Goal: Transaction & Acquisition: Purchase product/service

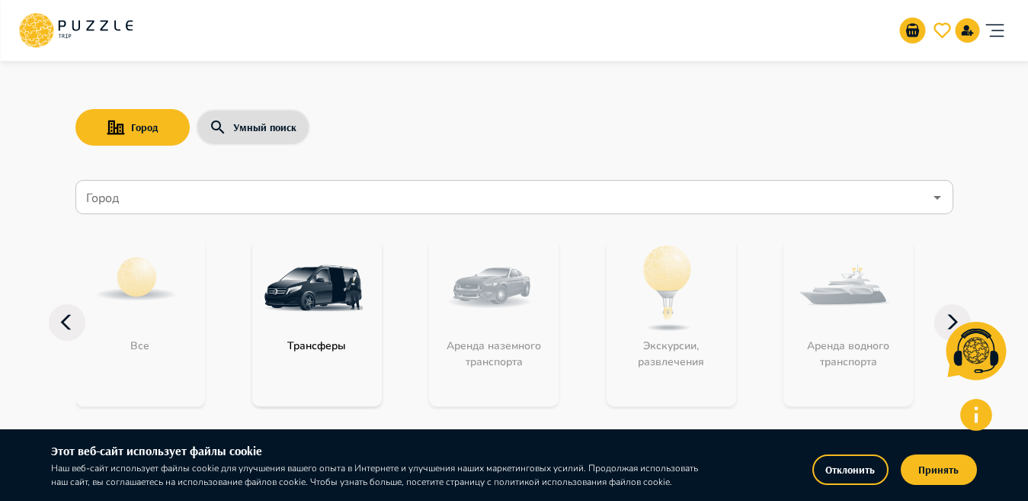
click at [396, 194] on input "Город" at bounding box center [503, 197] width 841 height 29
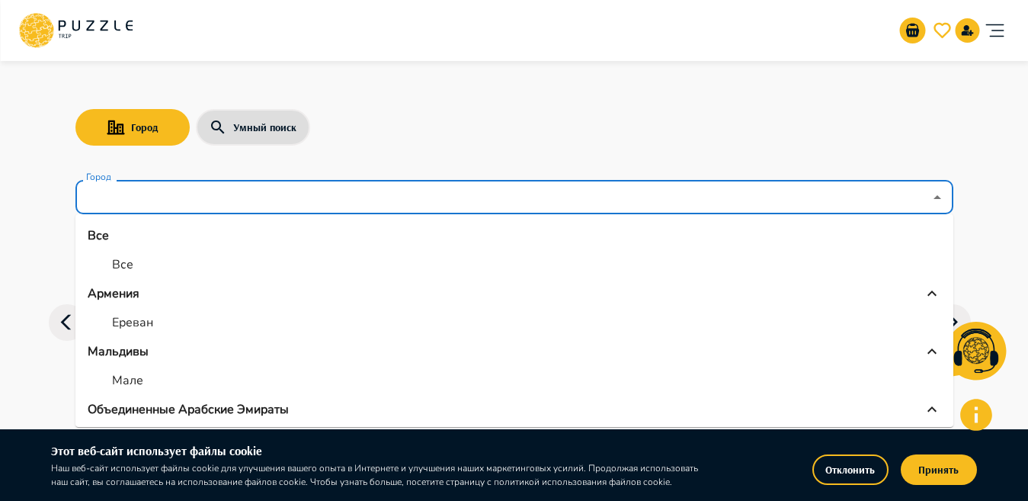
click at [144, 409] on p "Объединенные Арабские Эмираты" at bounding box center [188, 409] width 201 height 18
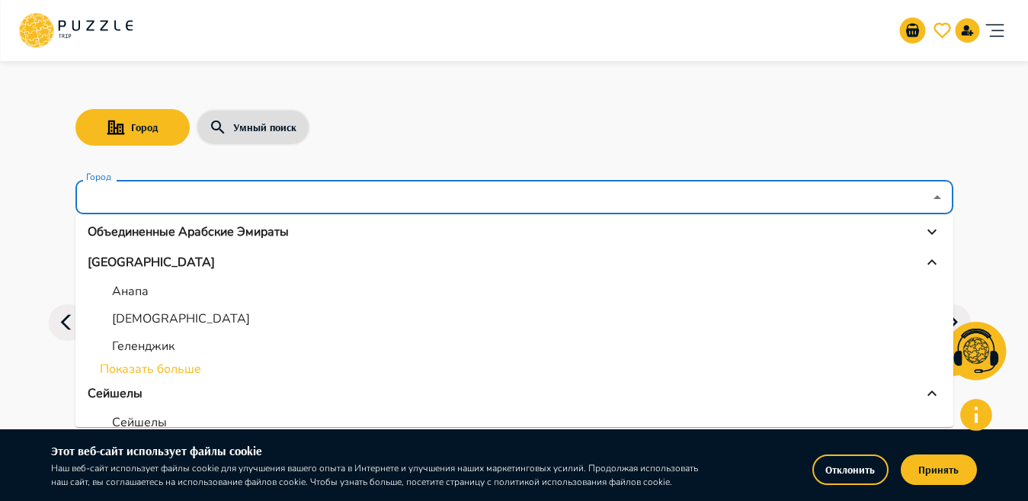
scroll to position [168, 0]
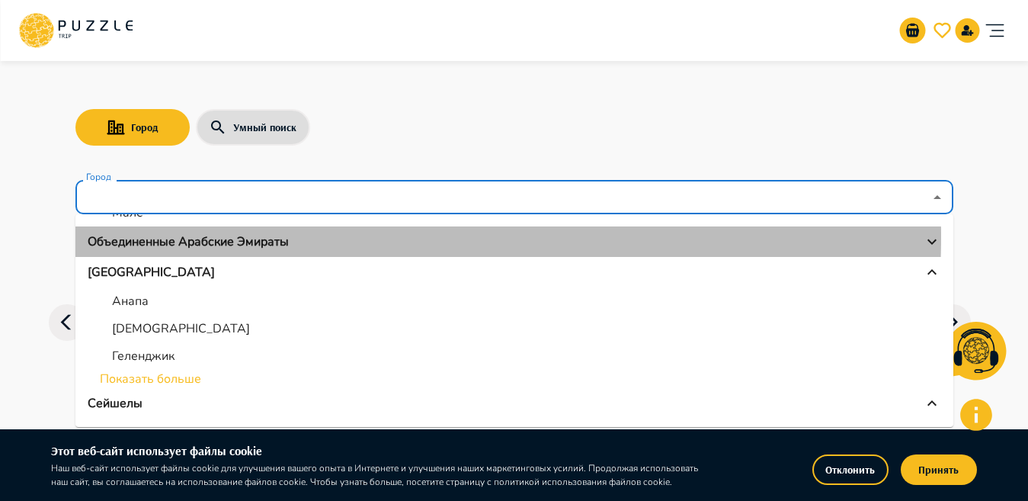
click at [264, 237] on p "Объединенные Арабские Эмираты" at bounding box center [188, 241] width 201 height 18
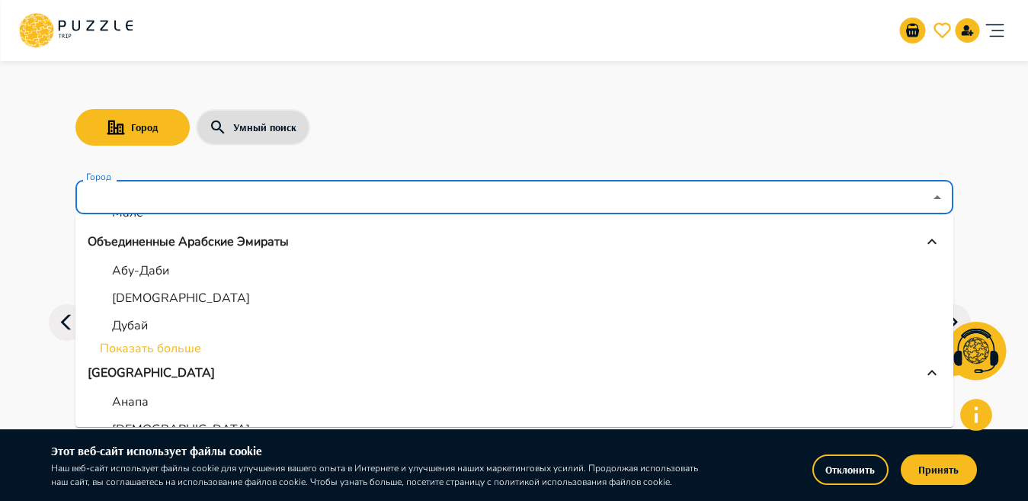
click at [127, 329] on p "Дубай" at bounding box center [130, 325] width 36 height 18
type input "*****"
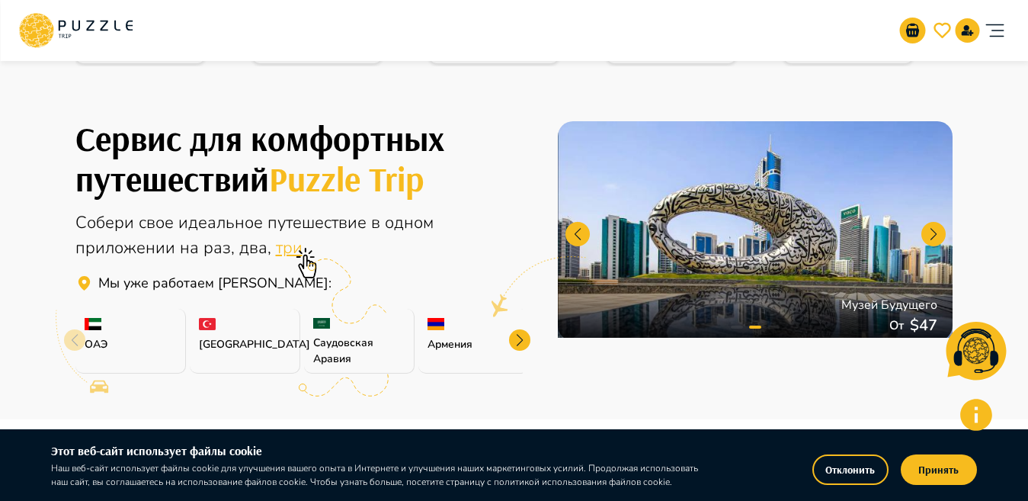
scroll to position [169, 0]
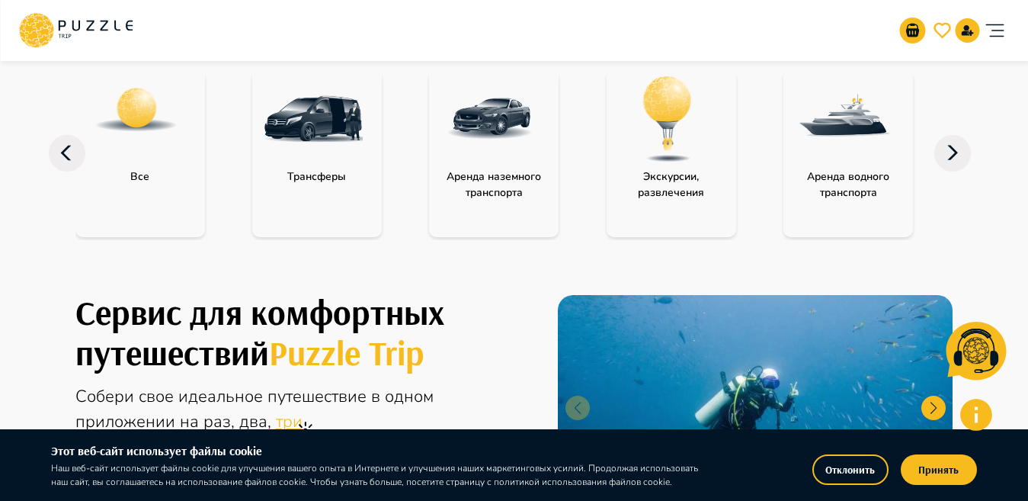
click at [815, 191] on p "Аренда водного транспорта" at bounding box center [849, 184] width 130 height 32
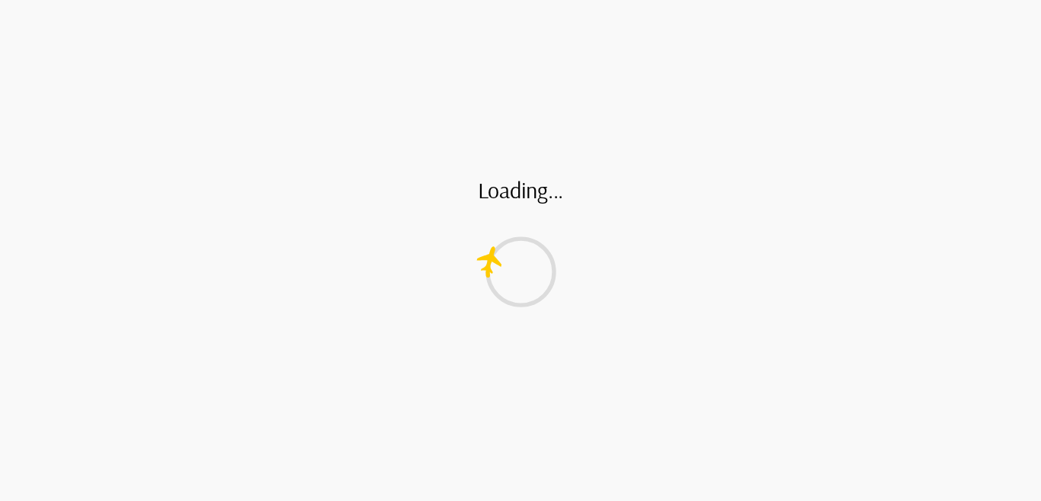
click at [652, 147] on div "Loading..." at bounding box center [520, 250] width 1041 height 501
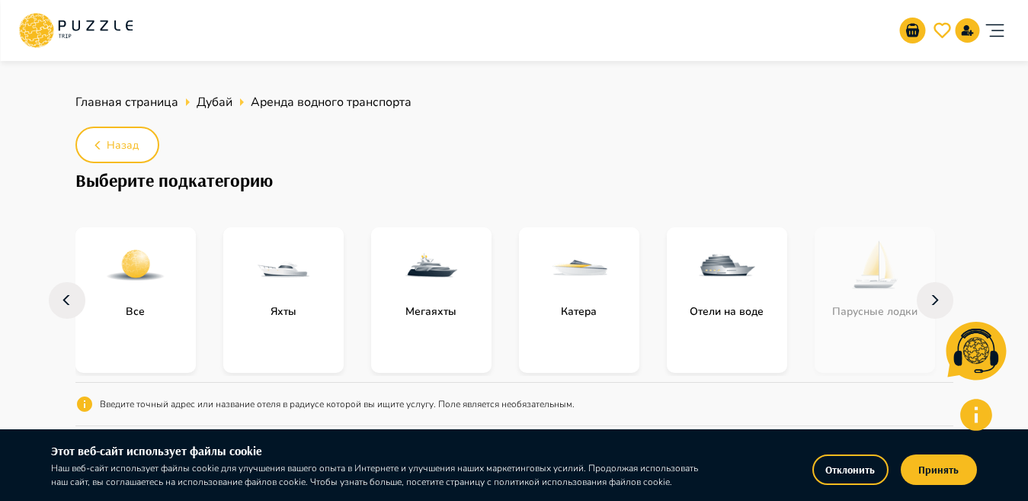
click at [398, 287] on div "subcategory-mega_yachts" at bounding box center [431, 265] width 120 height 76
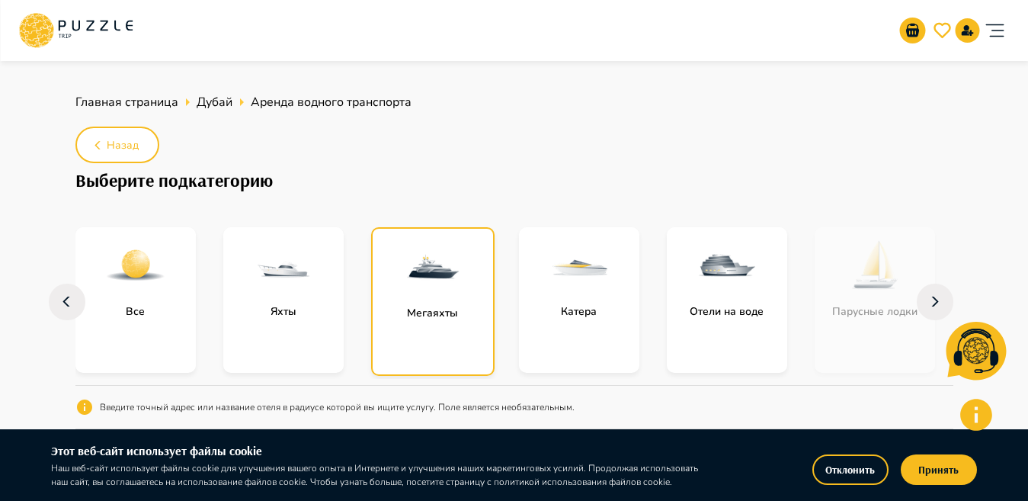
click at [398, 287] on div "subcategory-mega_yachts" at bounding box center [433, 267] width 120 height 76
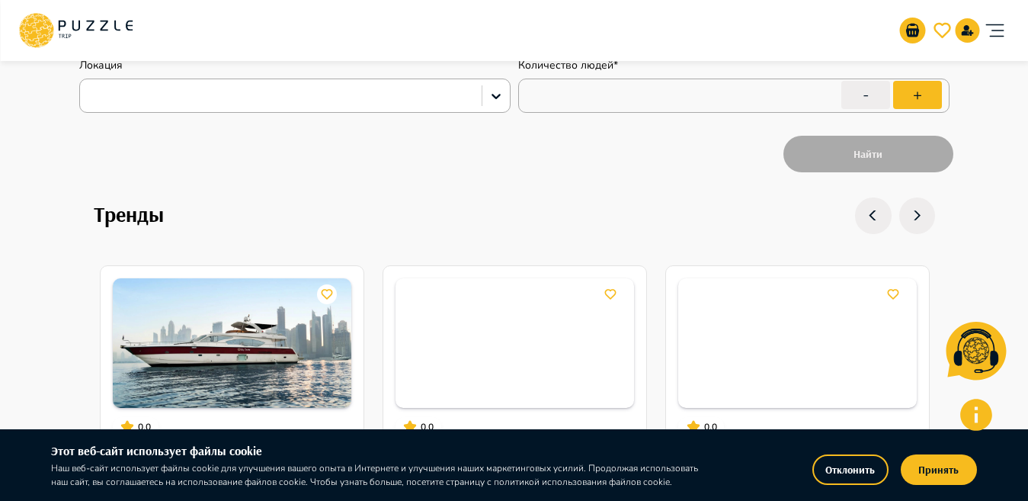
scroll to position [595, 0]
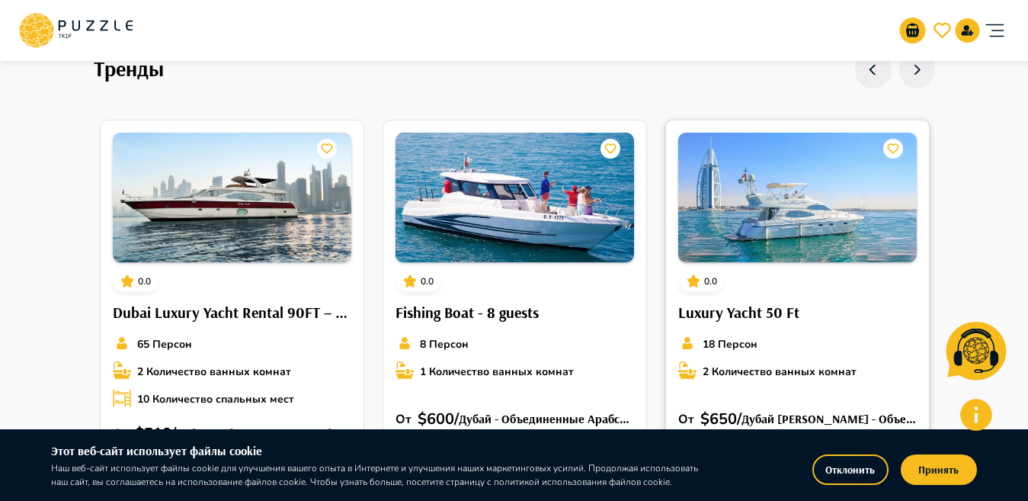
click at [781, 213] on img at bounding box center [797, 198] width 239 height 130
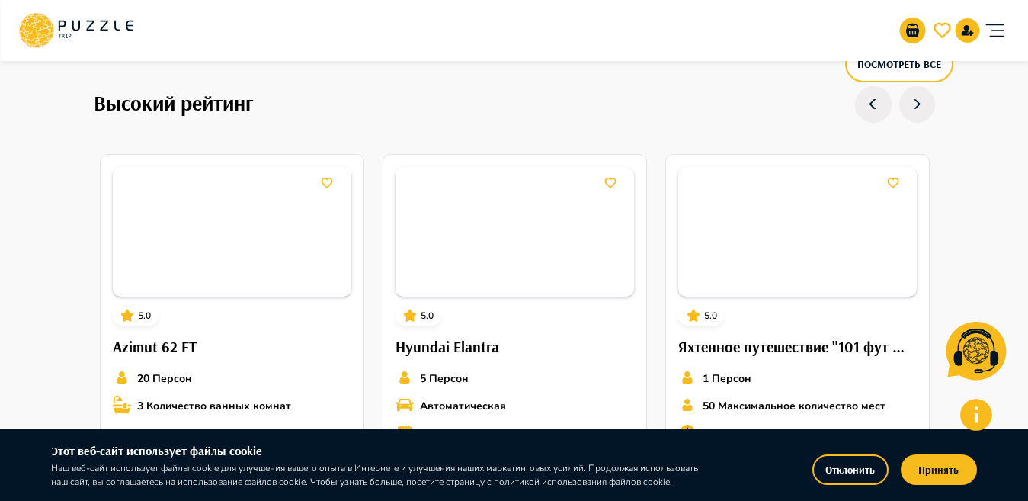
scroll to position [1030, 0]
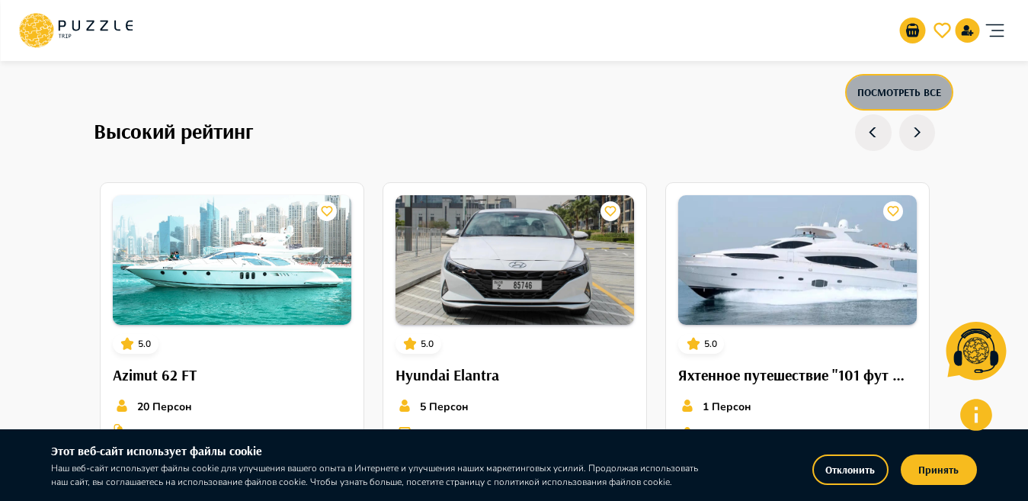
click at [869, 88] on button "Посмотреть все" at bounding box center [899, 92] width 108 height 37
click at [862, 95] on button "Посмотреть все" at bounding box center [899, 92] width 108 height 37
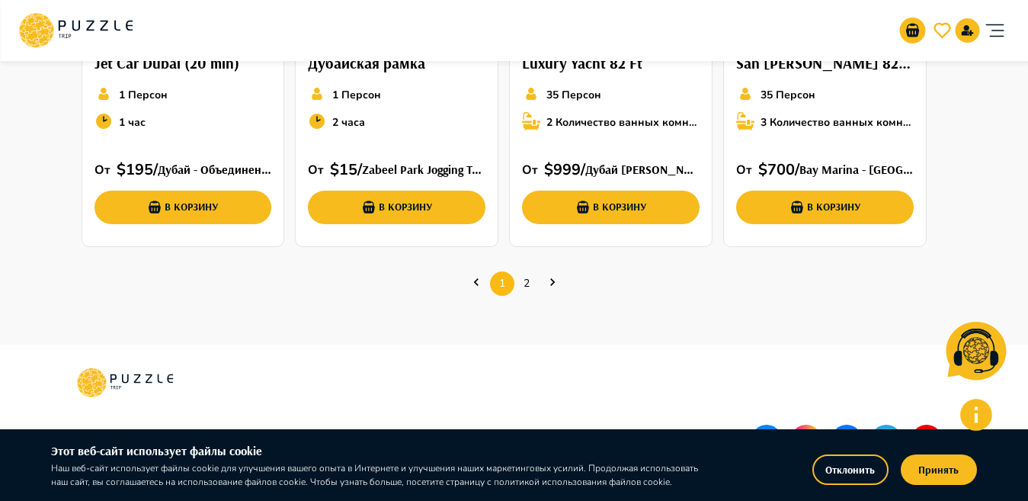
scroll to position [726, 0]
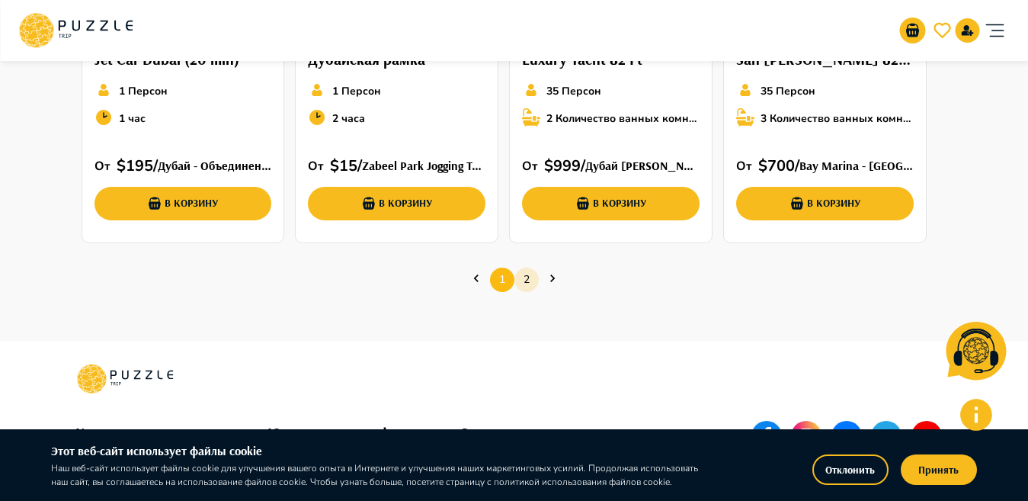
click at [524, 286] on link "2" at bounding box center [527, 280] width 24 height 24
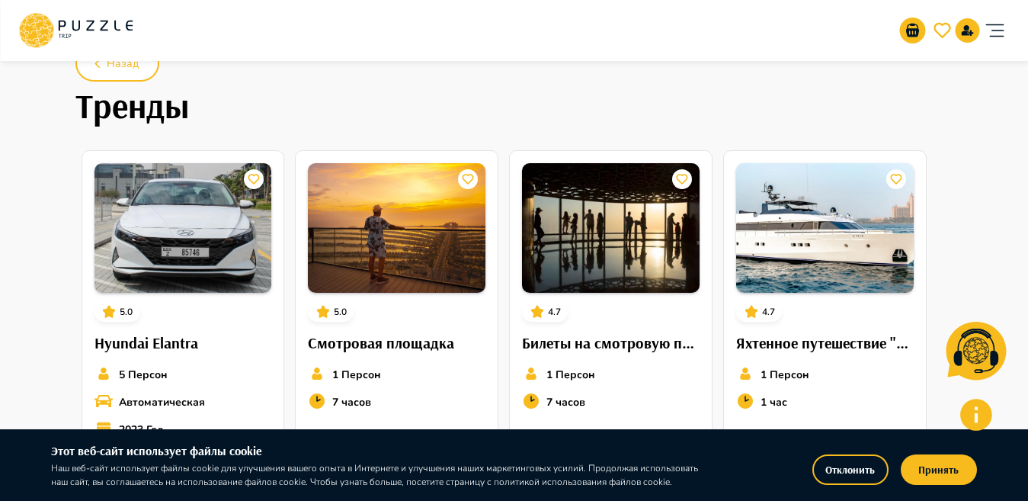
scroll to position [0, 0]
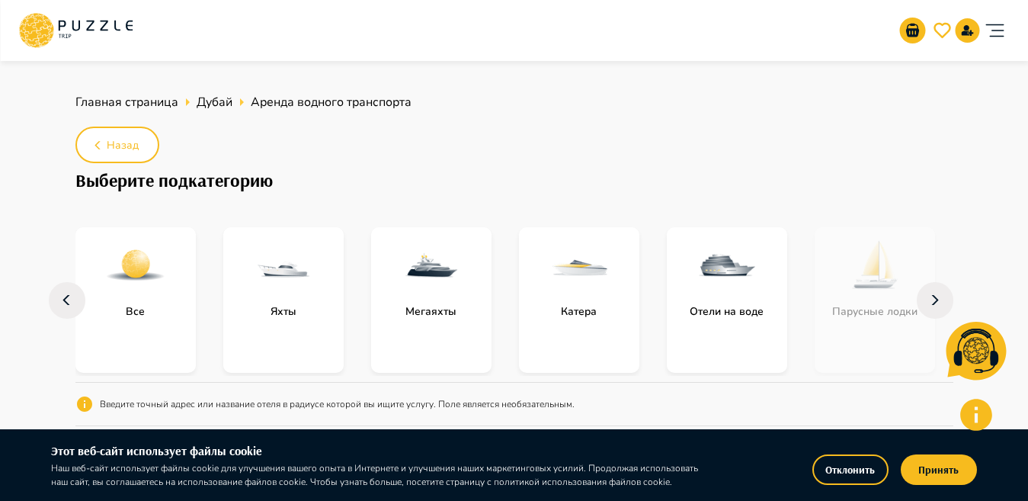
click at [736, 245] on img "subcategory-yacht_by_cabin" at bounding box center [727, 265] width 61 height 61
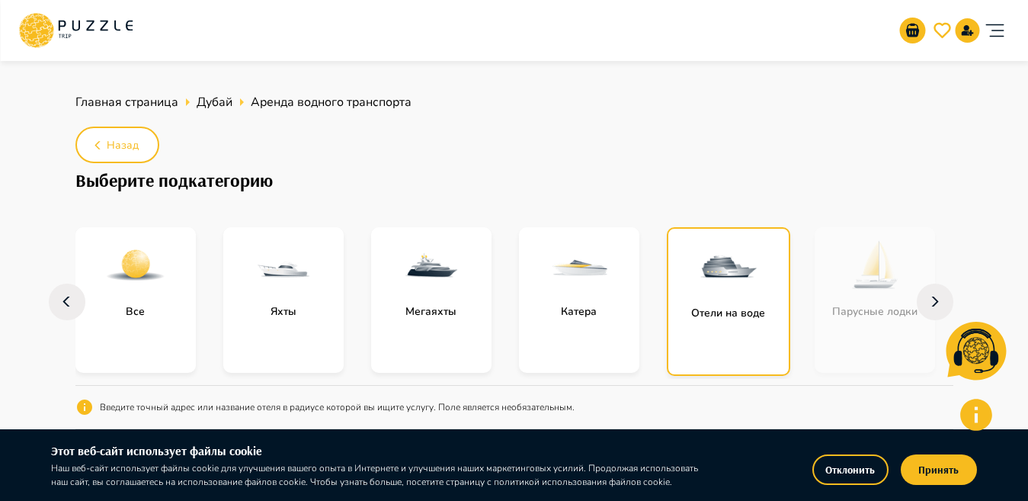
click at [736, 249] on img "subcategory-yacht_by_cabin" at bounding box center [728, 266] width 61 height 61
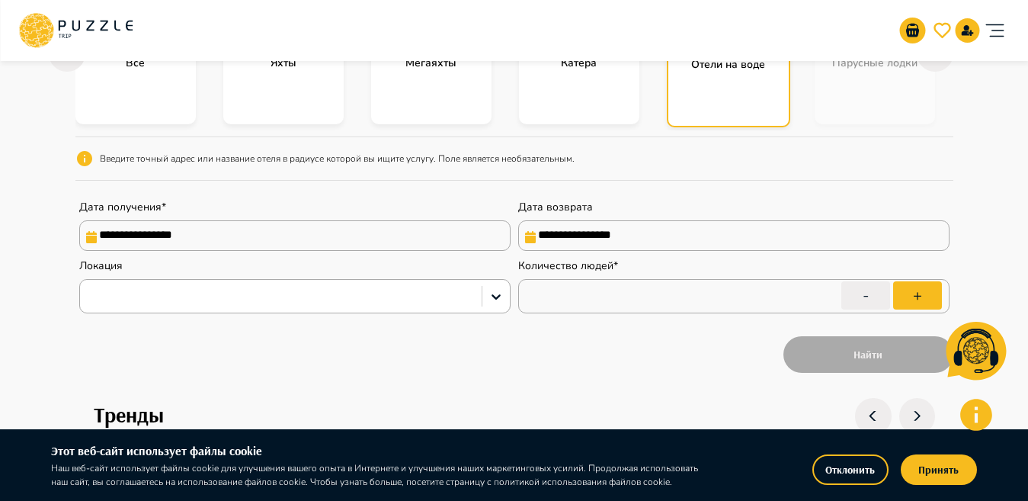
scroll to position [34, 0]
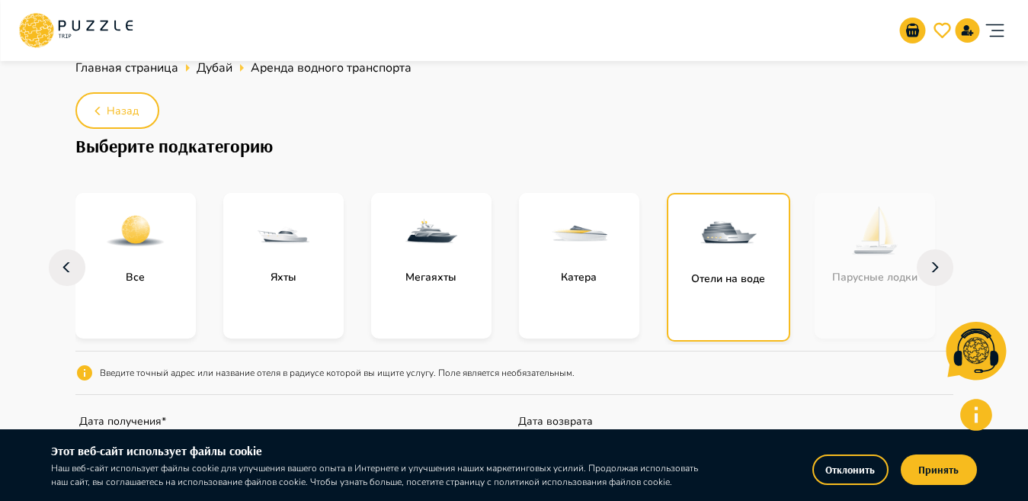
click at [722, 288] on div "Отели на воде" at bounding box center [728, 267] width 123 height 149
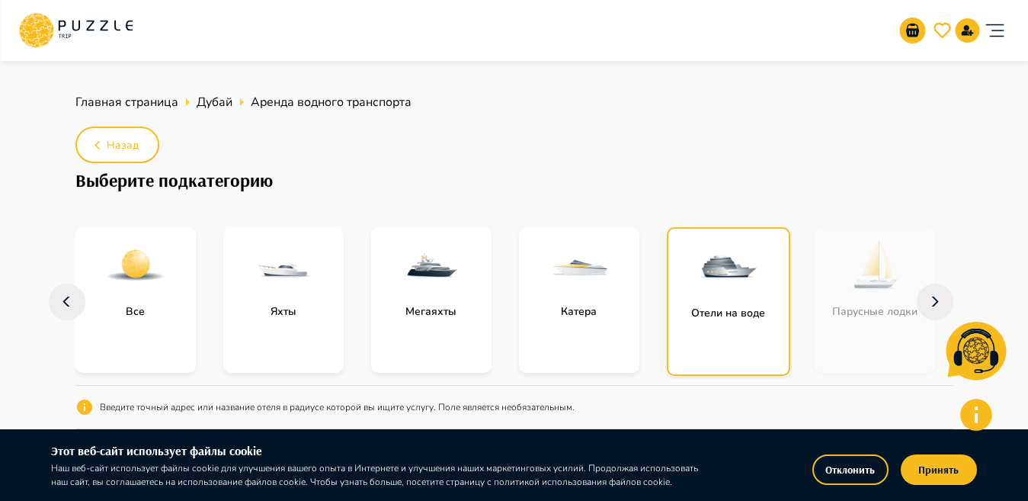
click at [124, 303] on div "subcategory-all" at bounding box center [135, 265] width 120 height 76
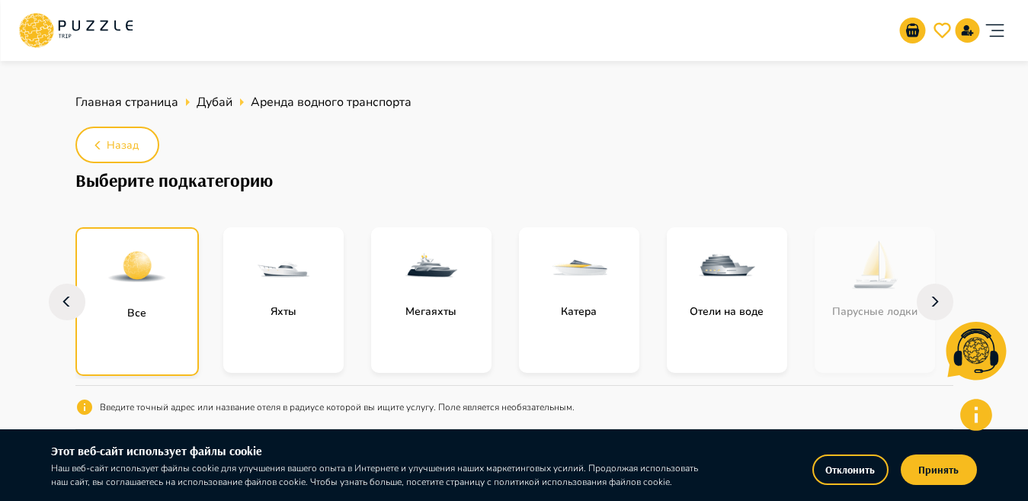
click at [139, 305] on p "Все" at bounding box center [137, 313] width 34 height 16
click at [941, 462] on button "Принять" at bounding box center [939, 469] width 76 height 30
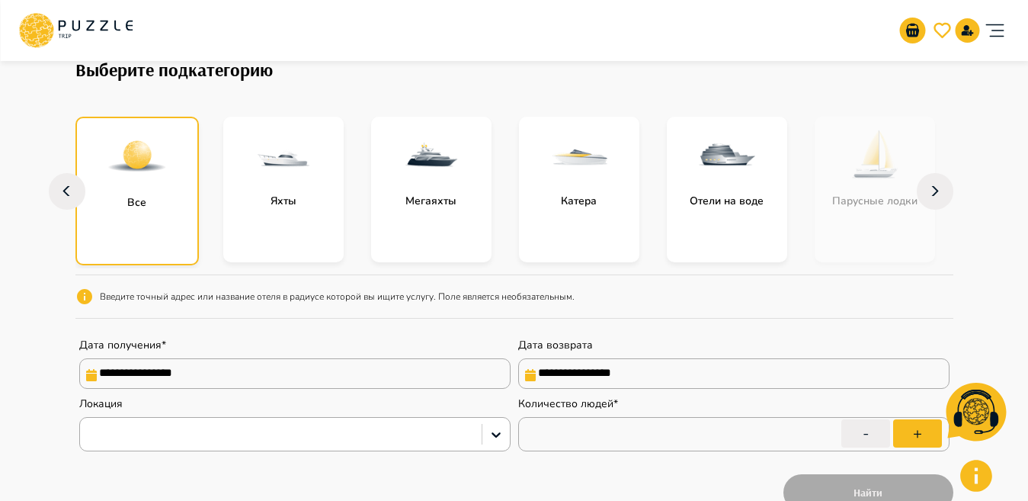
scroll to position [104, 0]
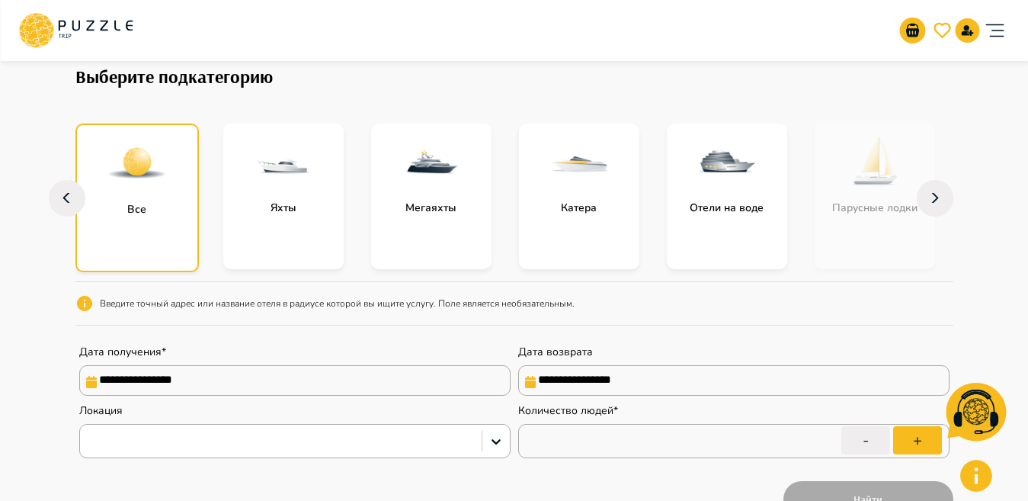
click at [84, 225] on div "Все" at bounding box center [136, 197] width 123 height 149
click at [173, 193] on div "subcategory-all" at bounding box center [137, 163] width 120 height 76
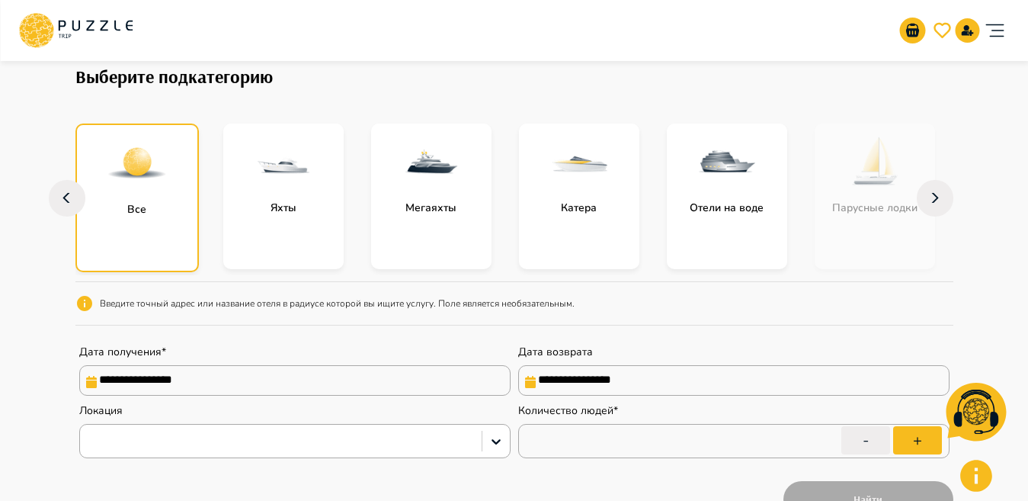
click at [173, 193] on div "subcategory-all" at bounding box center [137, 163] width 120 height 76
click at [177, 201] on div "Все" at bounding box center [137, 209] width 120 height 16
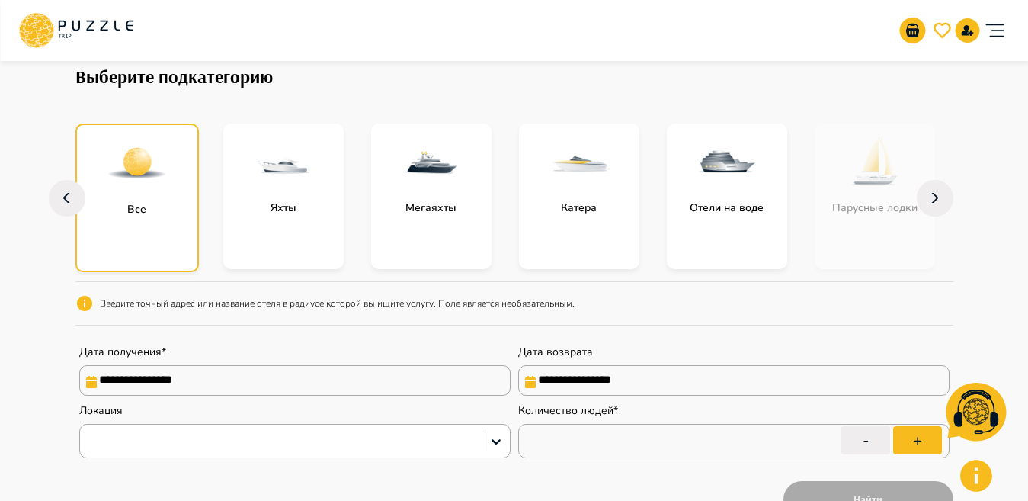
click at [177, 201] on div "Все" at bounding box center [137, 209] width 120 height 16
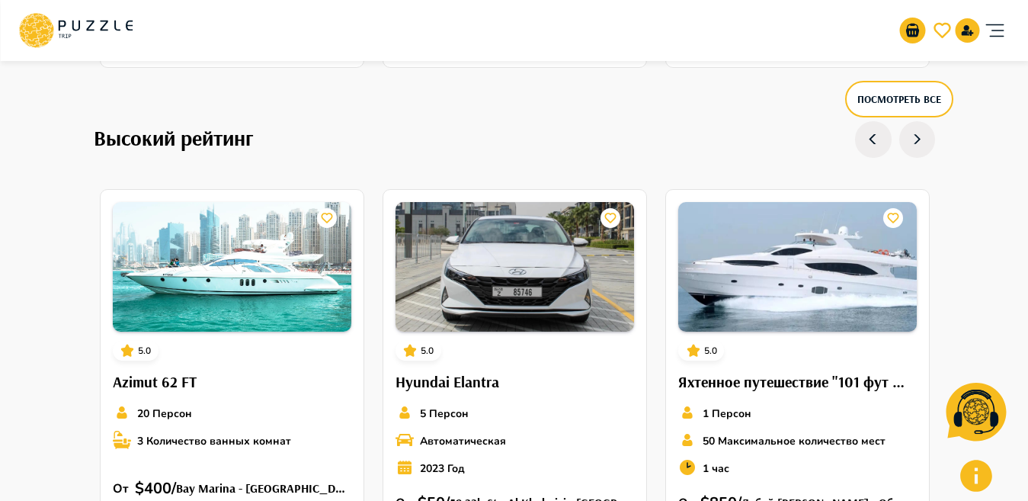
scroll to position [982, 0]
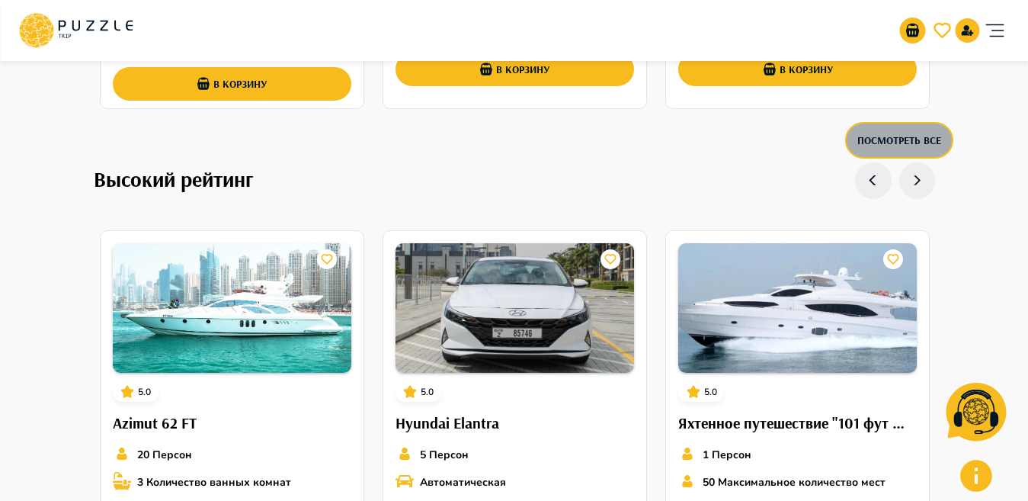
click at [919, 152] on button "Посмотреть все" at bounding box center [899, 140] width 108 height 37
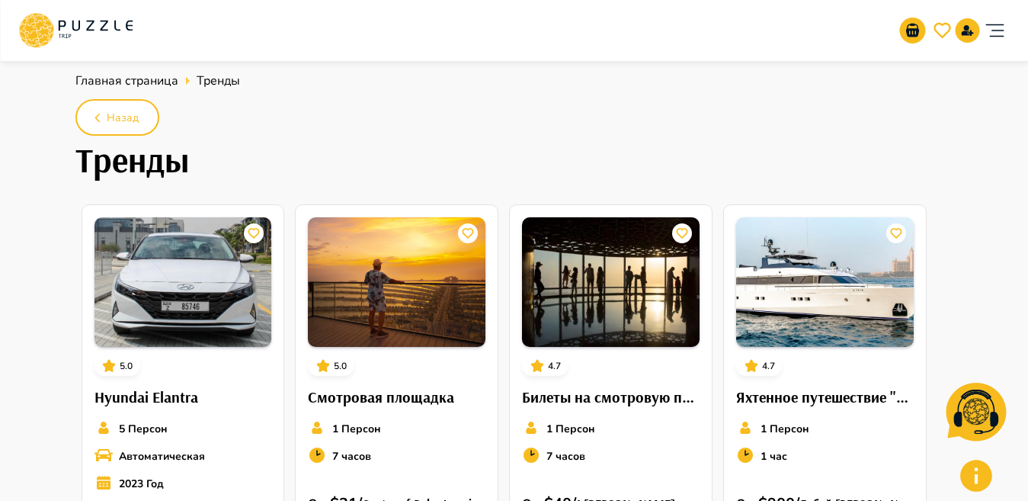
scroll to position [876, 0]
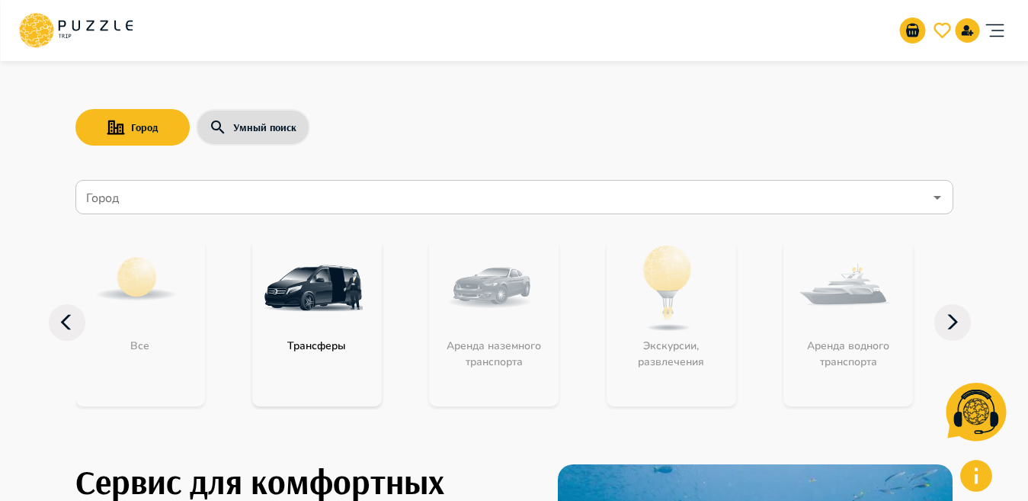
click at [343, 205] on input "Город" at bounding box center [503, 197] width 841 height 29
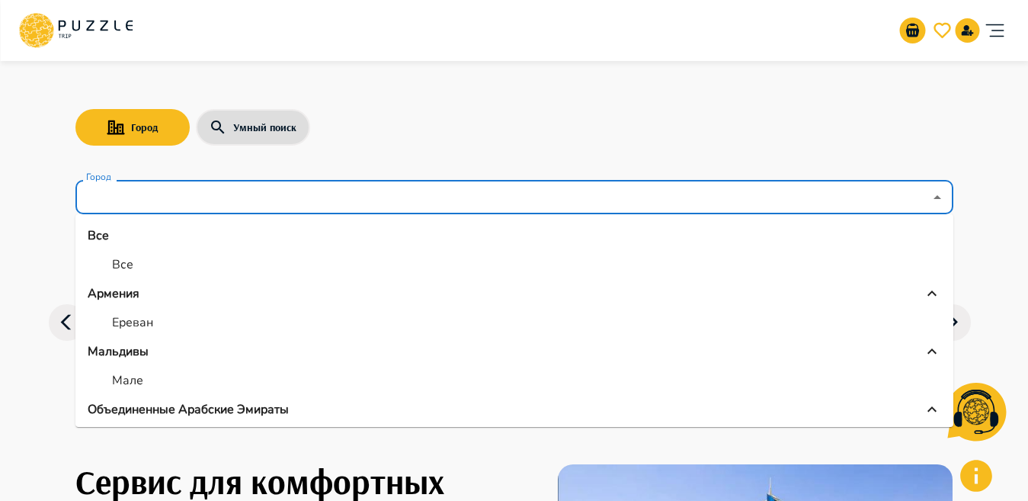
click at [159, 411] on p "Объединенные Арабские Эмираты" at bounding box center [188, 409] width 201 height 18
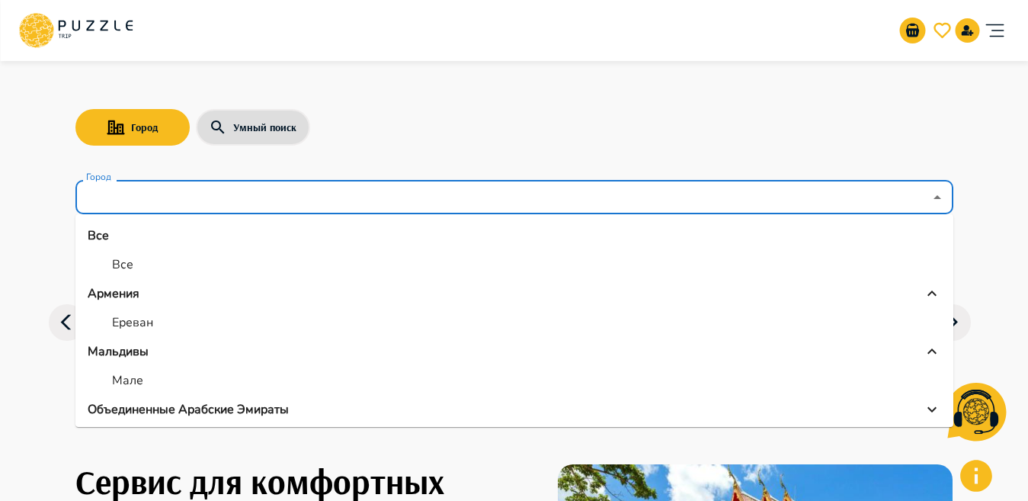
scroll to position [91, 0]
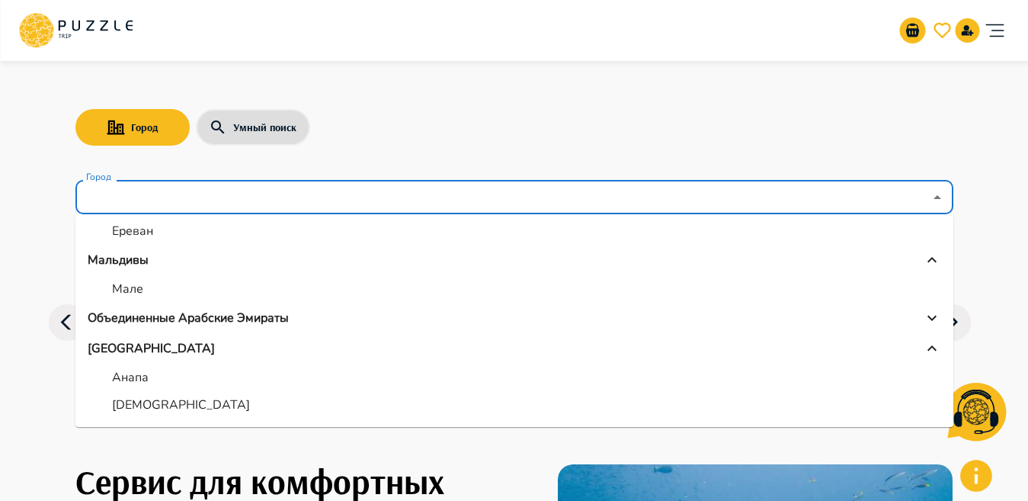
click at [307, 322] on div "Объединенные Арабские Эмираты" at bounding box center [515, 318] width 854 height 18
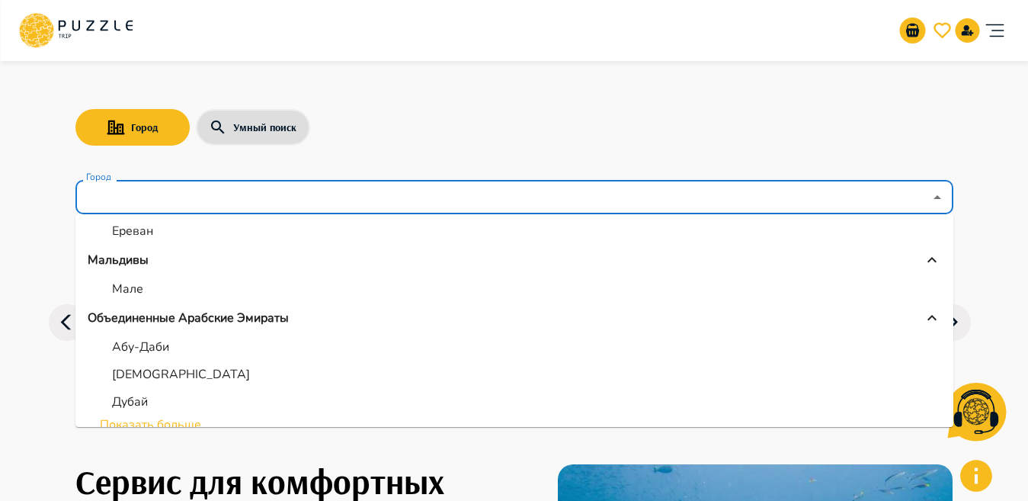
click at [144, 399] on p "Дубай" at bounding box center [130, 402] width 36 height 18
type input "*****"
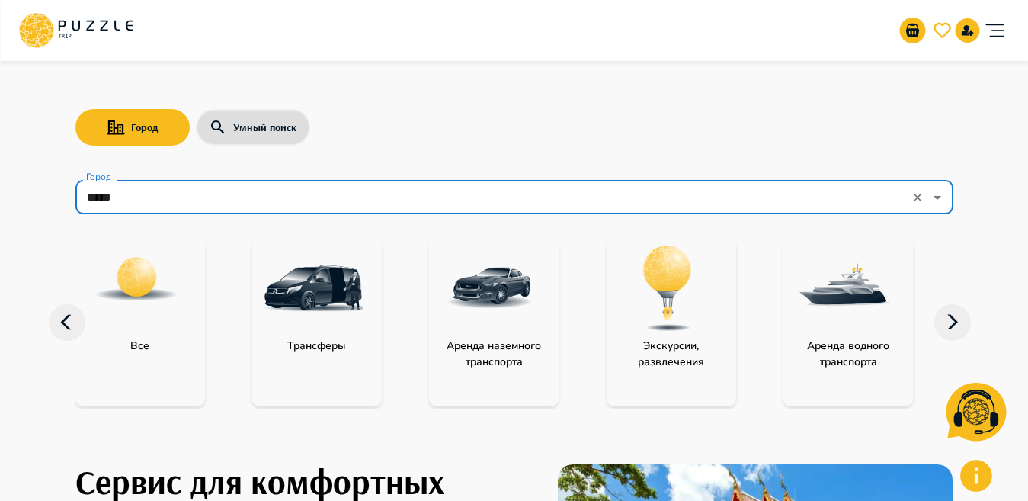
click at [138, 345] on p "Все" at bounding box center [140, 346] width 34 height 16
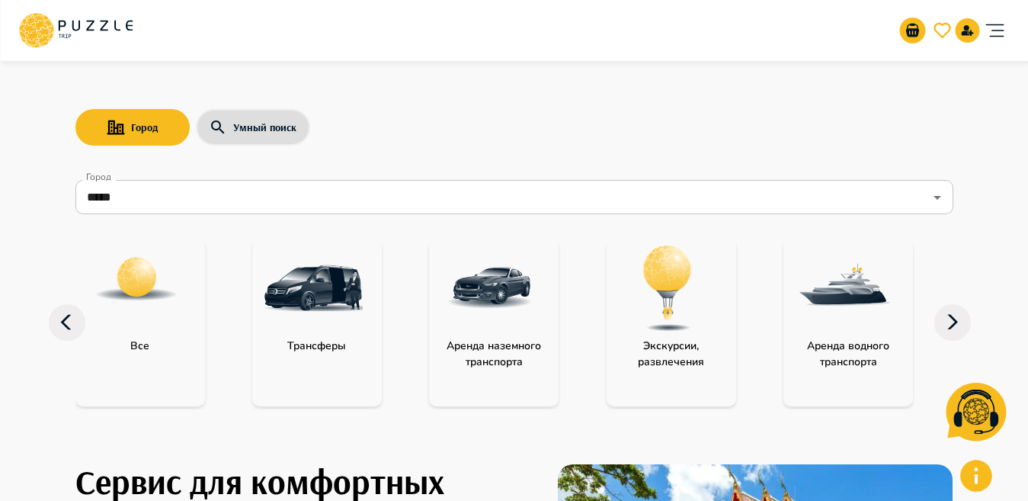
click at [138, 345] on p "Все" at bounding box center [140, 346] width 34 height 16
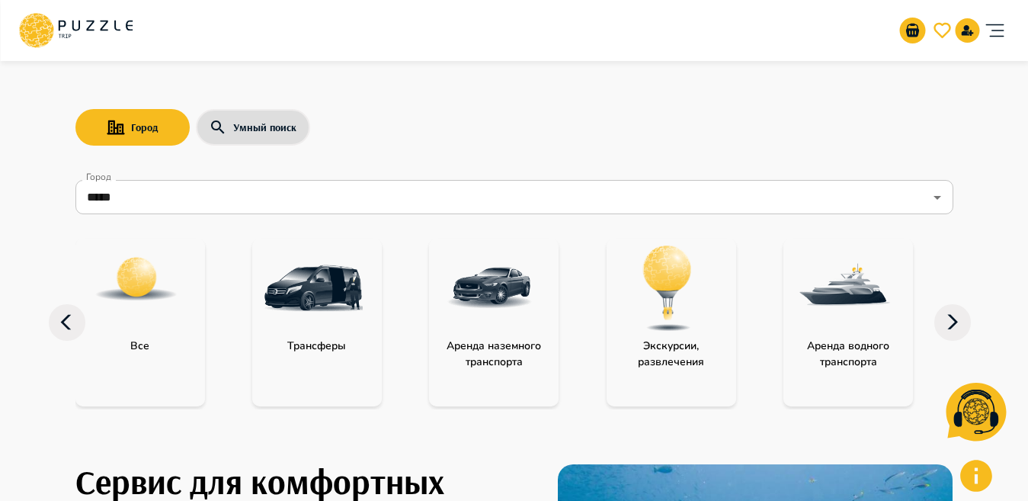
click at [138, 345] on p "Все" at bounding box center [140, 346] width 34 height 16
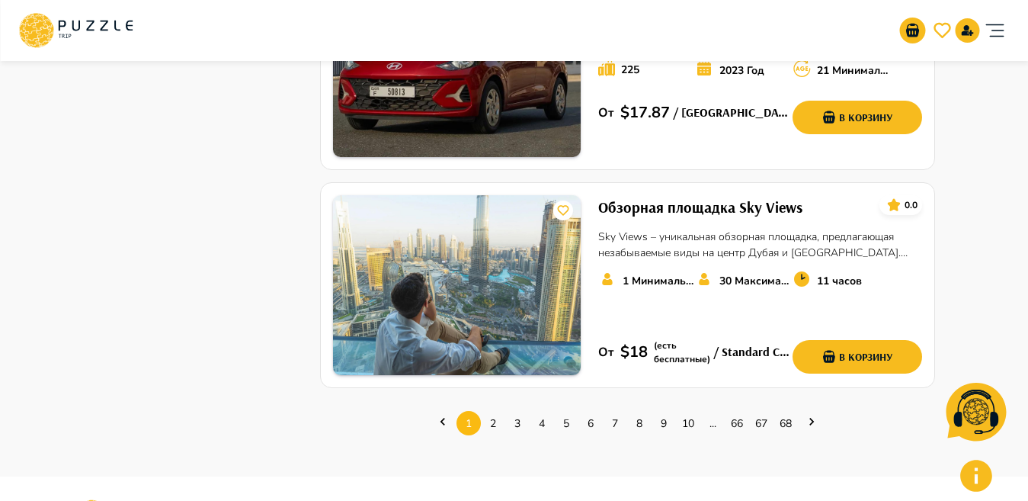
scroll to position [2002, 0]
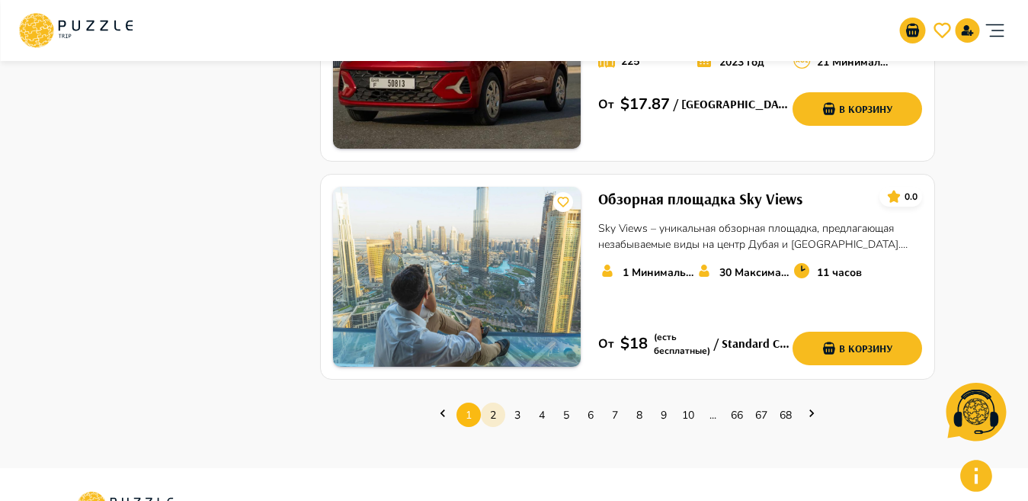
click at [493, 403] on link "2" at bounding box center [493, 415] width 24 height 24
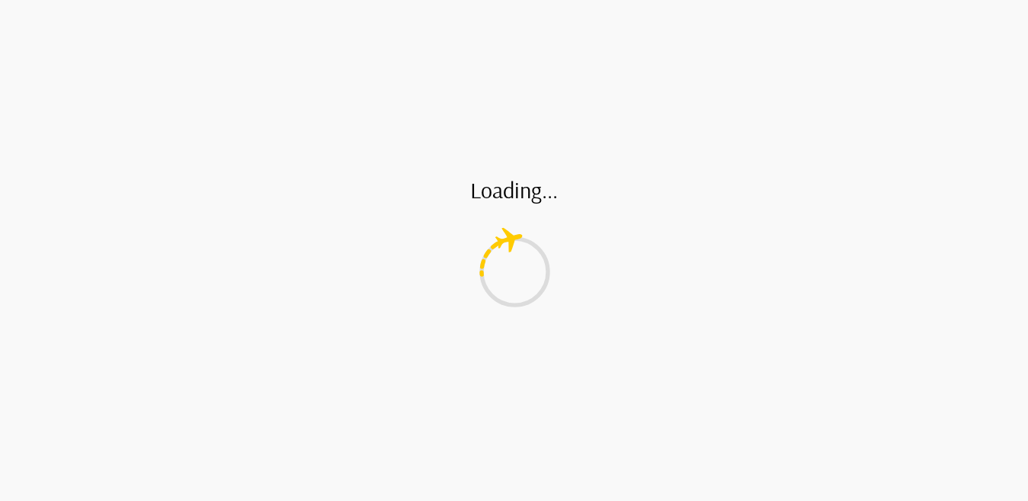
click at [493, 397] on div "Loading..." at bounding box center [514, 250] width 1028 height 501
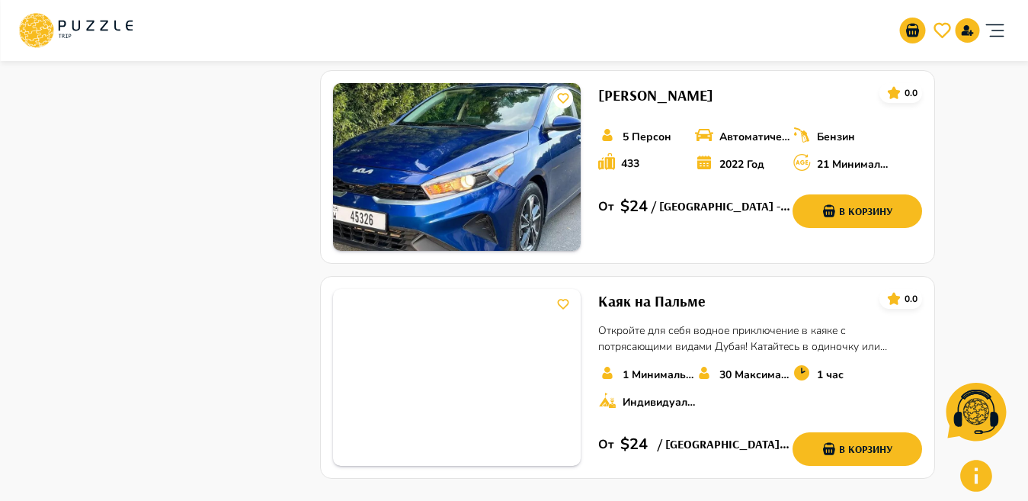
scroll to position [1964, 0]
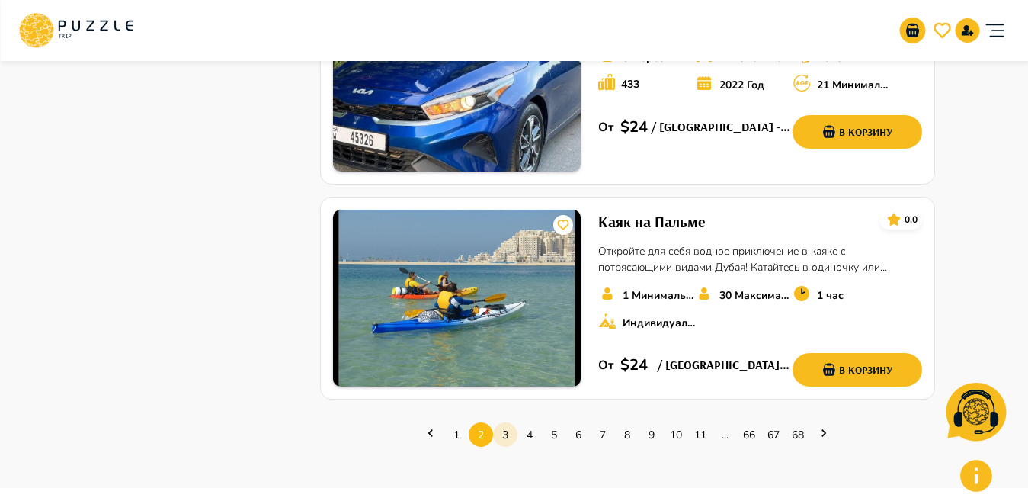
click at [505, 423] on link "3" at bounding box center [505, 435] width 24 height 24
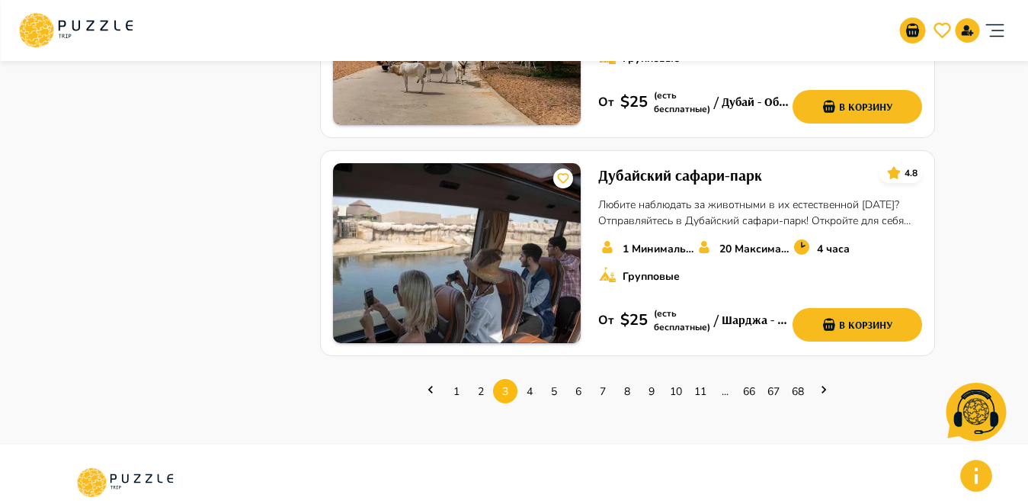
scroll to position [2069, 0]
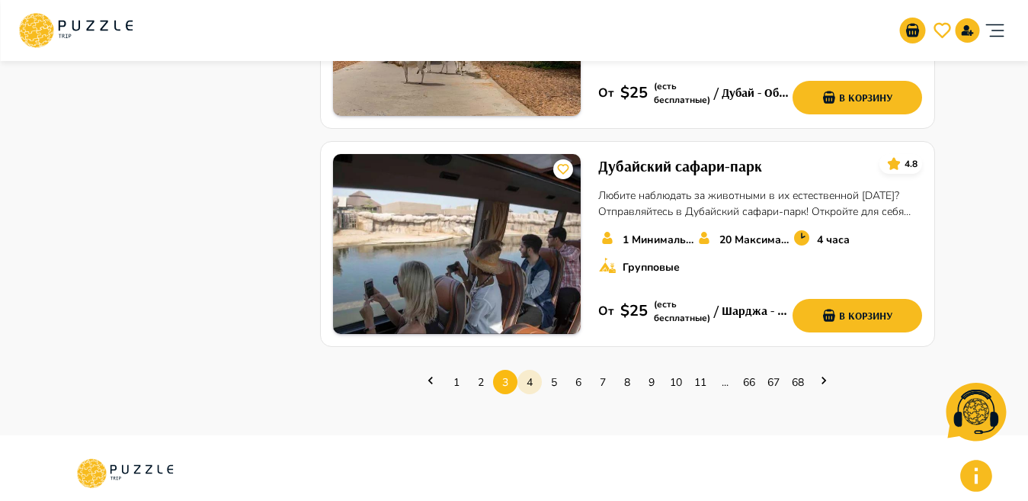
click at [536, 385] on link "4" at bounding box center [530, 382] width 24 height 24
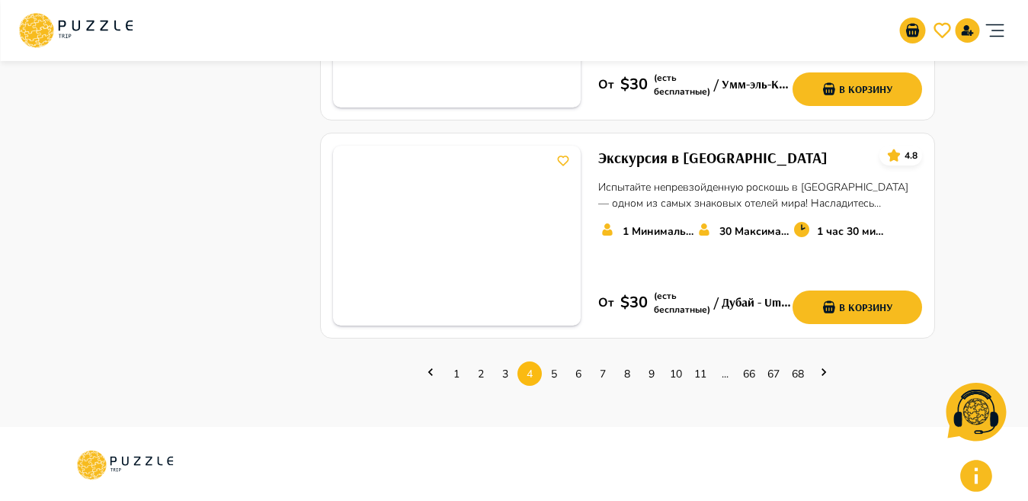
scroll to position [2085, 0]
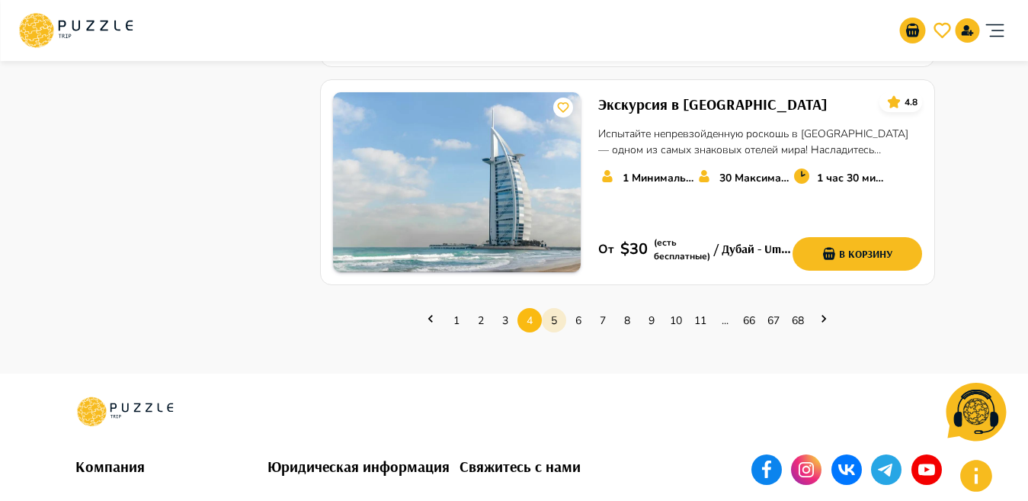
click at [560, 316] on link "5" at bounding box center [554, 321] width 24 height 24
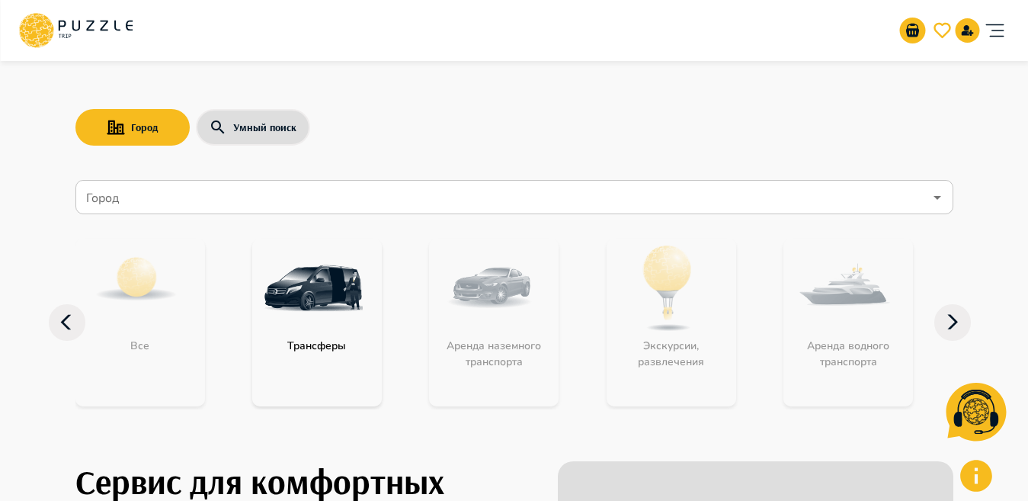
click at [638, 199] on input "Город" at bounding box center [503, 197] width 841 height 29
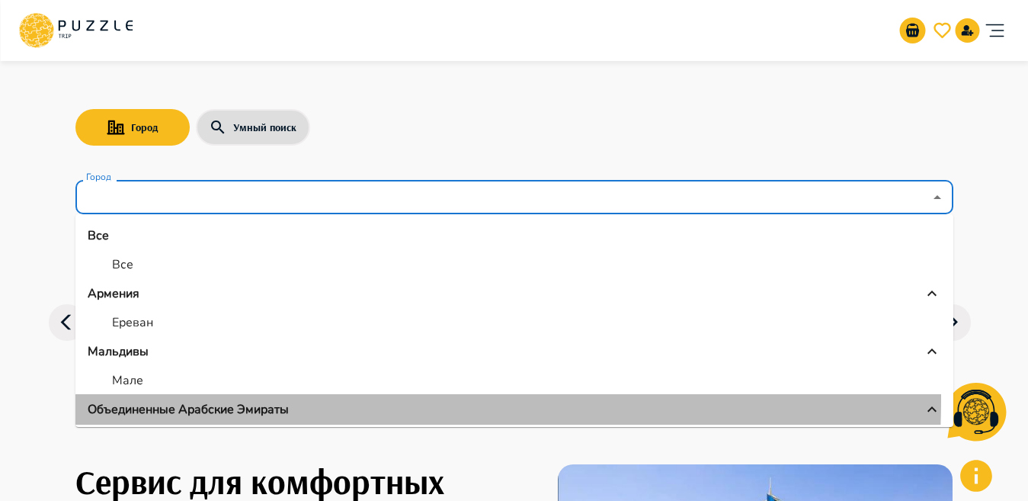
click at [144, 397] on li "Объединенные Арабские Эмираты" at bounding box center [514, 409] width 878 height 30
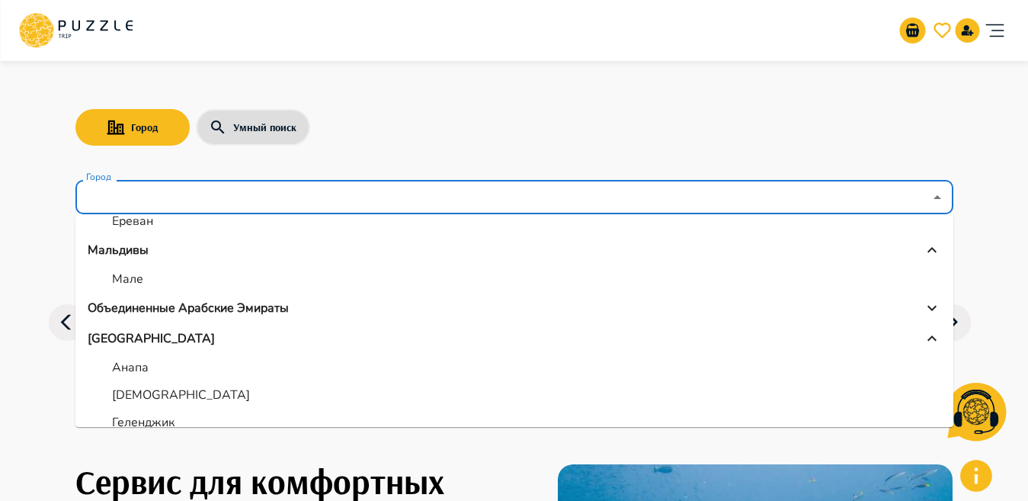
scroll to position [117, 0]
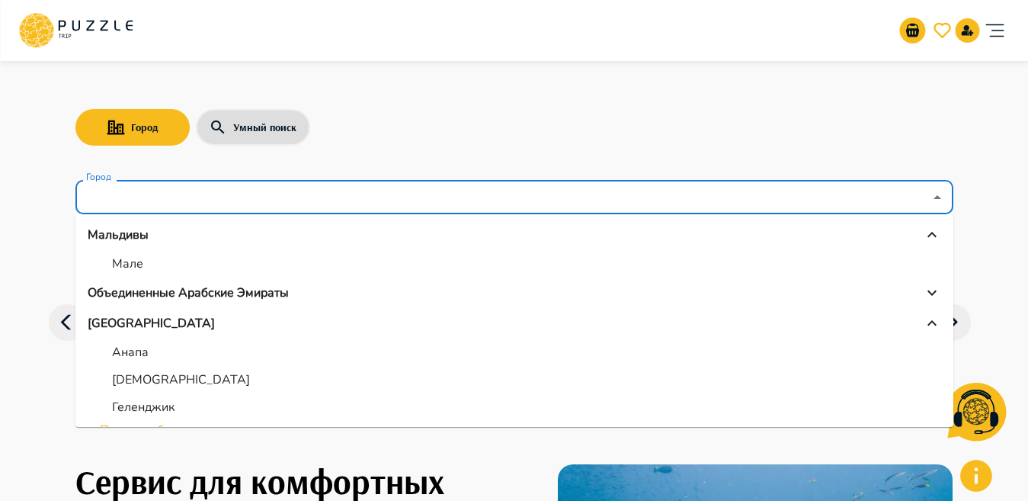
click at [209, 284] on p "Объединенные Арабские Эмираты" at bounding box center [188, 293] width 201 height 18
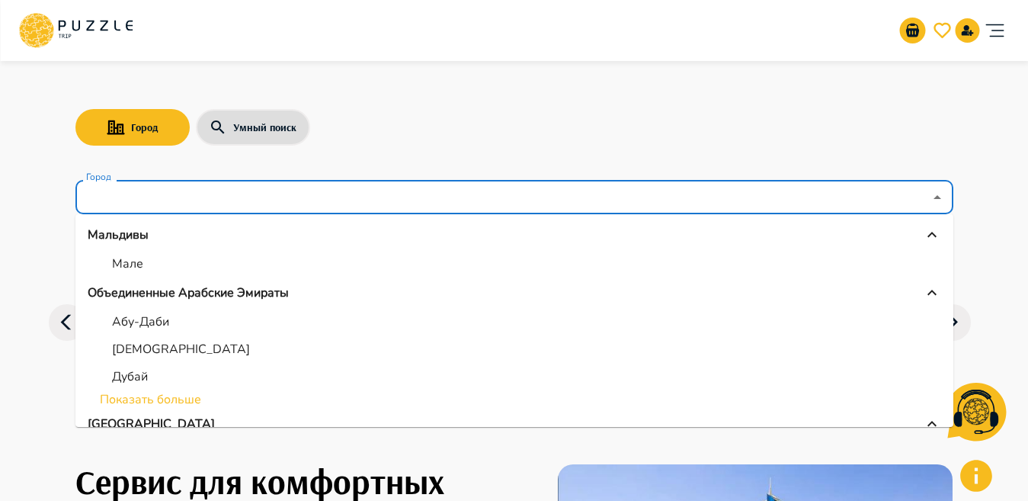
click at [139, 378] on p "Дубай" at bounding box center [130, 376] width 36 height 18
type input "*****"
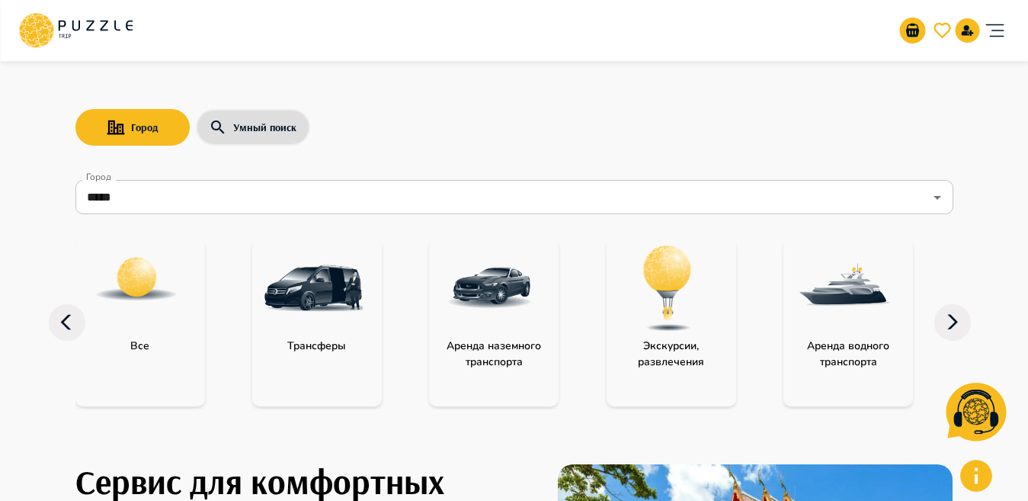
click at [92, 310] on div "category-all" at bounding box center [136, 288] width 122 height 99
click at [98, 310] on img "category-all" at bounding box center [136, 278] width 85 height 85
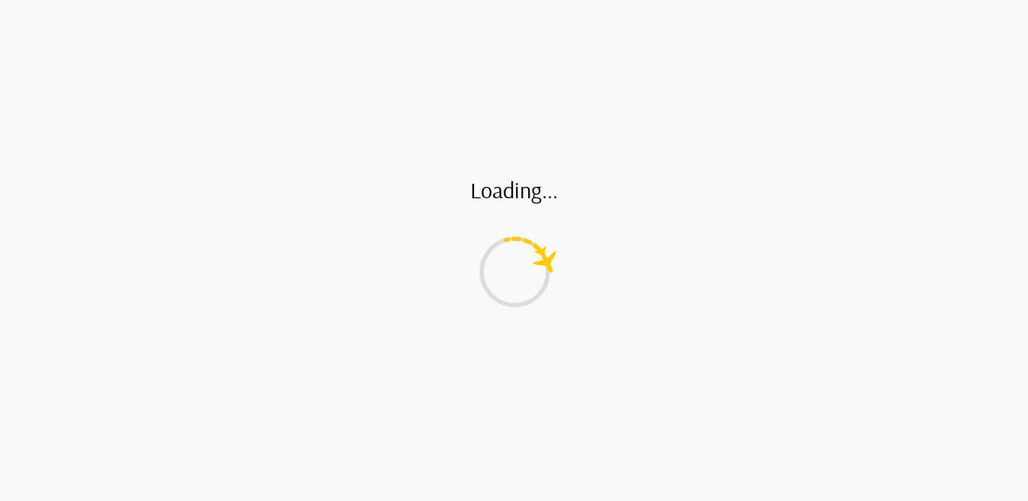
type input "*"
type input "**"
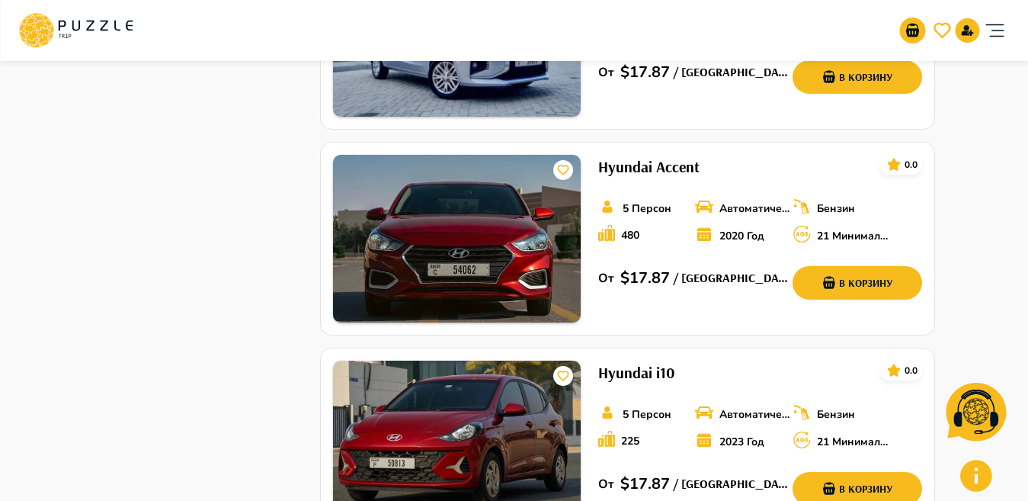
scroll to position [2162, 0]
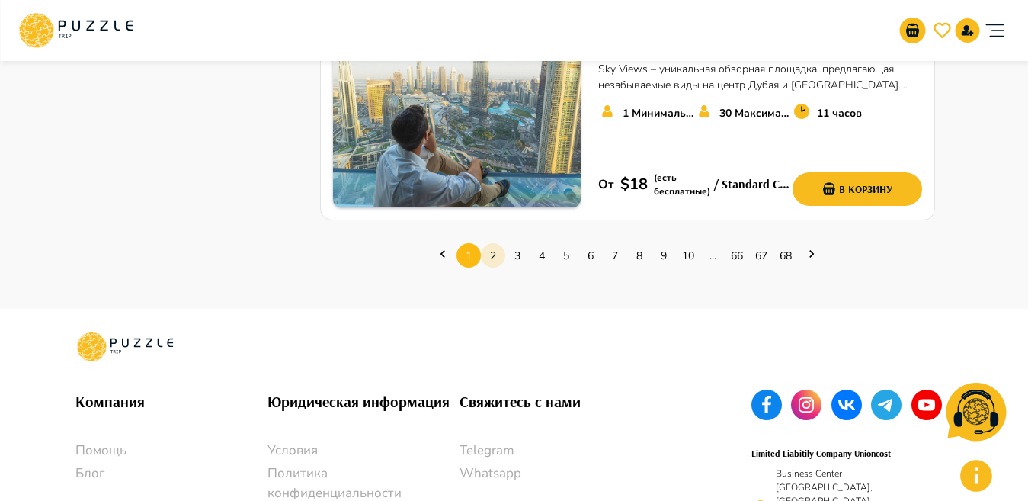
click at [489, 244] on link "2" at bounding box center [493, 256] width 24 height 24
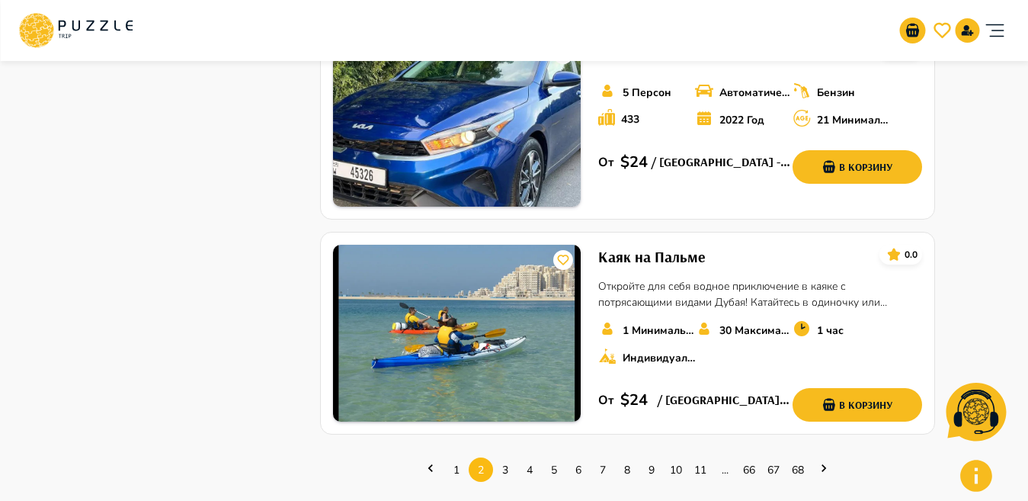
scroll to position [2034, 0]
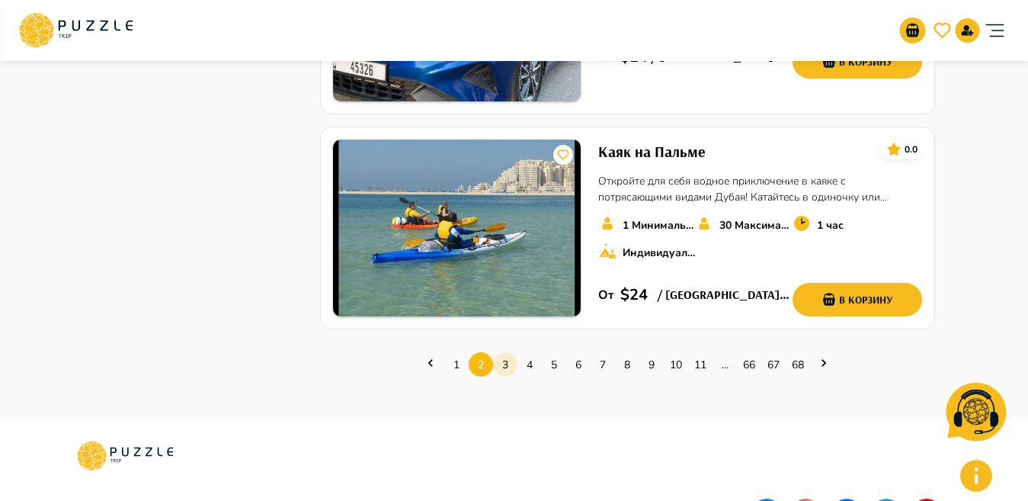
click at [504, 353] on link "3" at bounding box center [505, 365] width 24 height 24
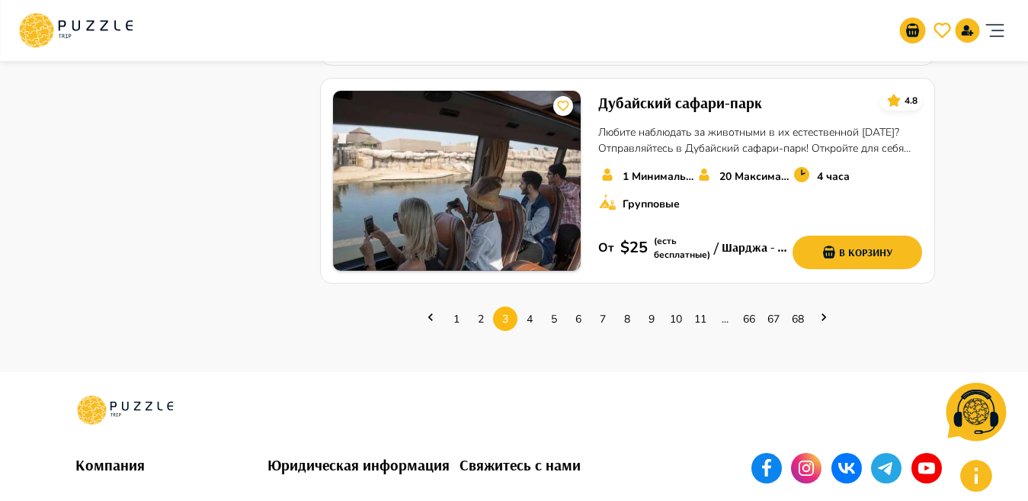
scroll to position [2100, 0]
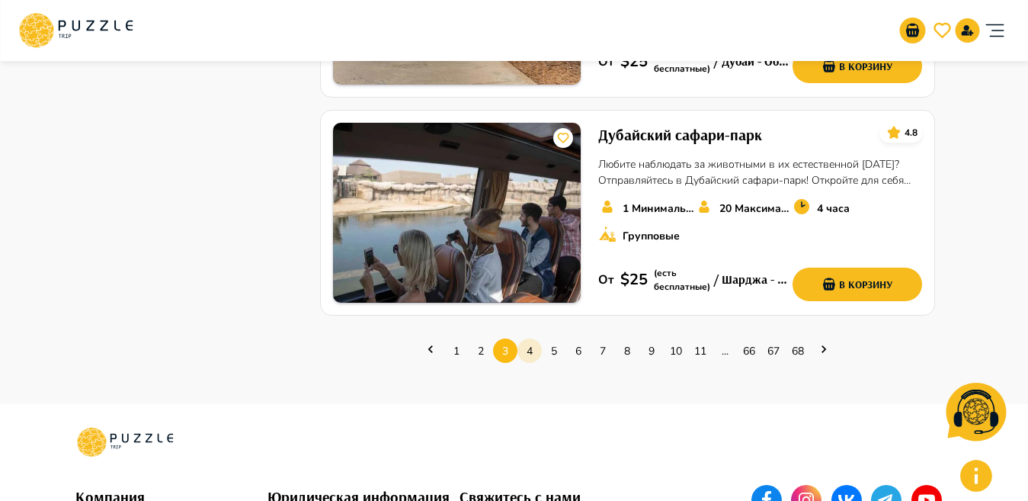
click at [532, 349] on link "4" at bounding box center [530, 351] width 24 height 24
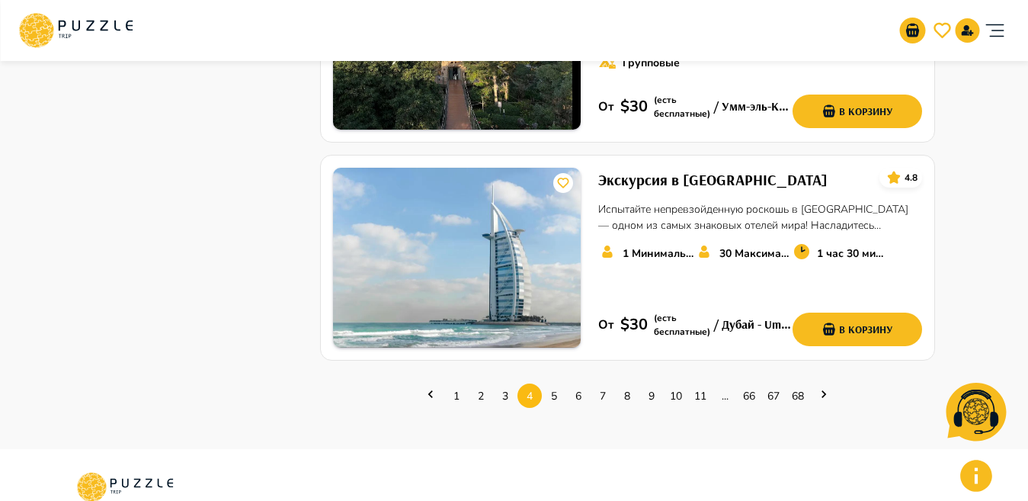
scroll to position [2031, 0]
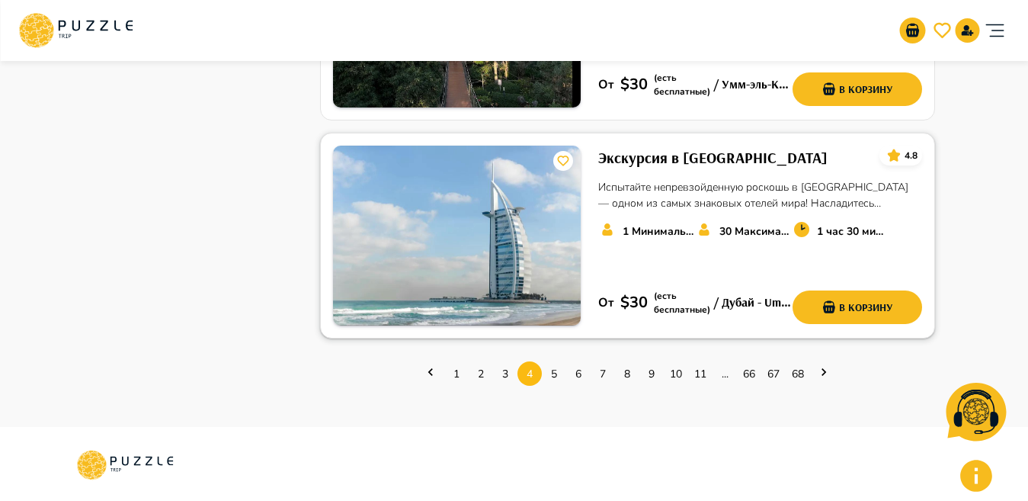
click at [492, 236] on img at bounding box center [456, 236] width 247 height 180
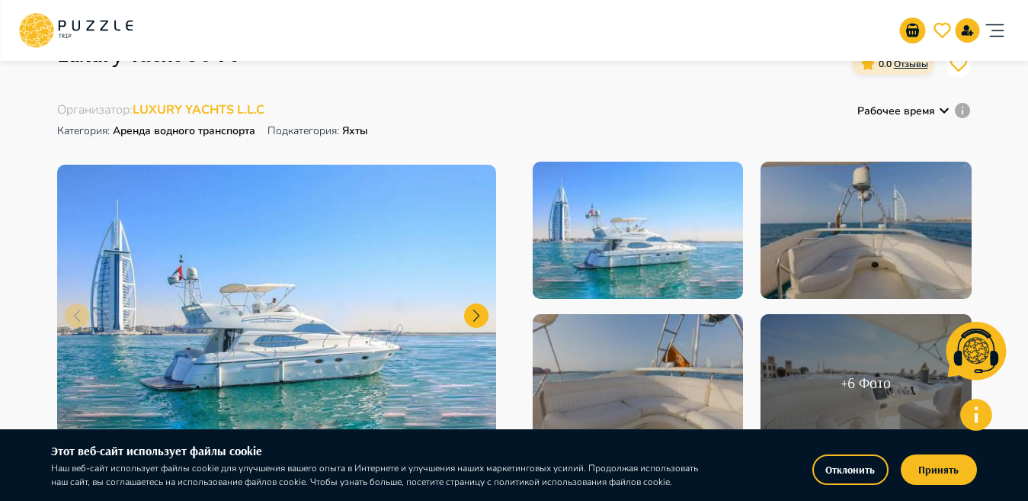
scroll to position [72, 0]
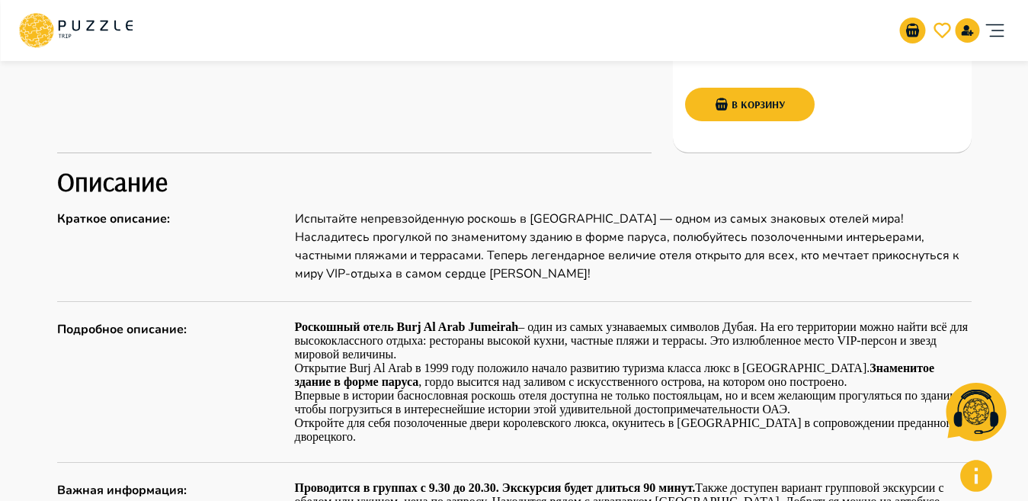
scroll to position [614, 0]
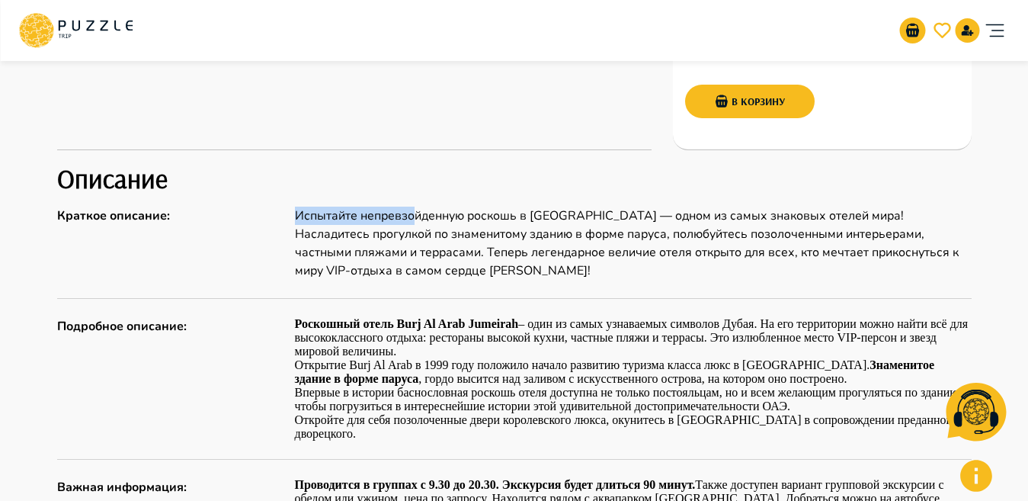
drag, startPoint x: 292, startPoint y: 217, endPoint x: 414, endPoint y: 224, distance: 122.2
click at [414, 224] on div "Краткое описание : Испытайте непревзойденную роскошь в Burj Al Arab Jumeirah — …" at bounding box center [514, 243] width 915 height 73
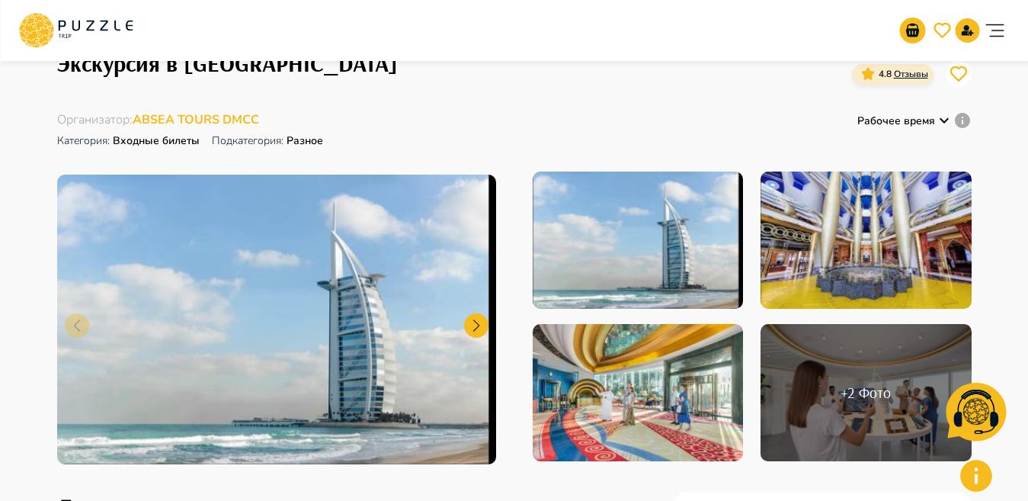
scroll to position [62, 0]
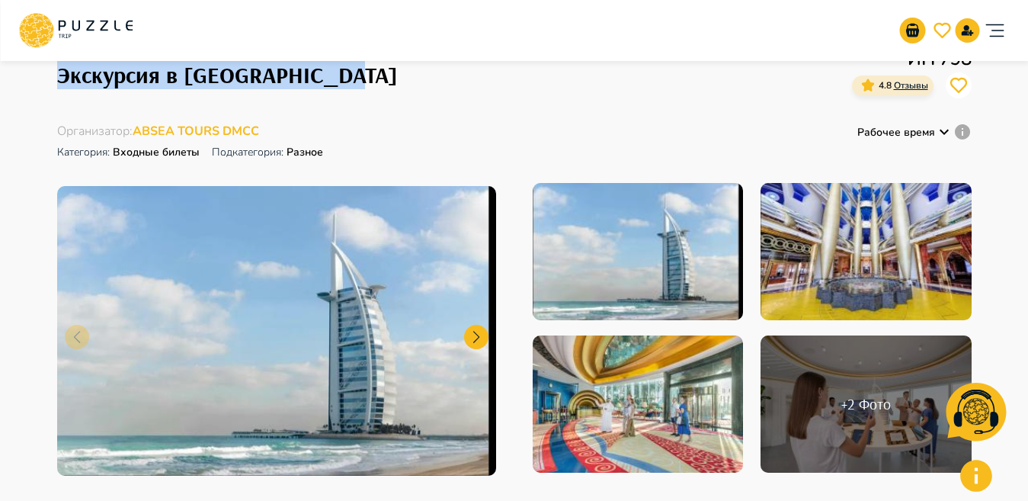
drag, startPoint x: 61, startPoint y: 80, endPoint x: 367, endPoint y: 68, distance: 306.7
click at [367, 69] on div "Экскурсия в Бурдж-эль-Араб ИН 798 4.8 Отзывы" at bounding box center [514, 74] width 915 height 59
copy h1 "Экскурсия в Бурдж-эль-Араб"
click at [146, 88] on h1 "Экскурсия в Бурдж-эль-Араб" at bounding box center [227, 75] width 341 height 27
drag, startPoint x: 56, startPoint y: 79, endPoint x: 367, endPoint y: 77, distance: 311.0
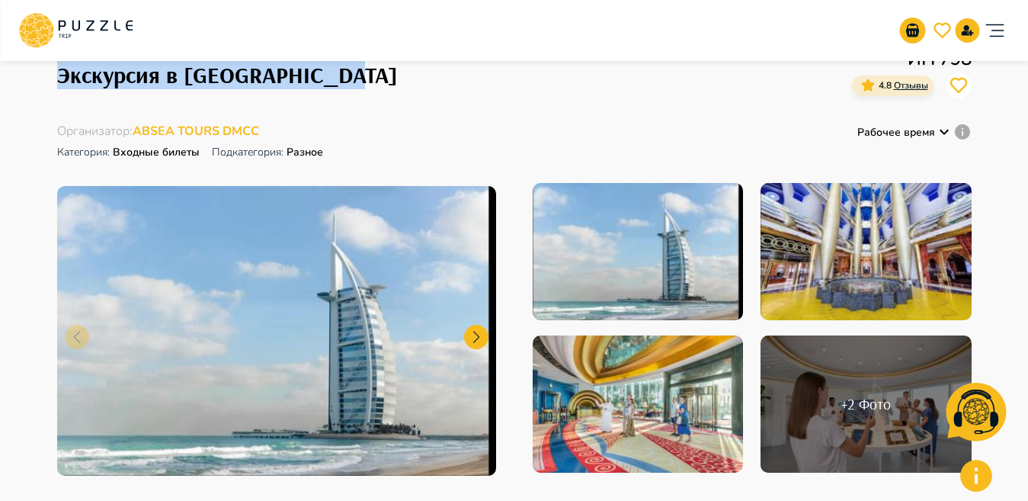
click at [367, 77] on div "Экскурсия в Бурдж-эль-Араб ИН 798 4.8 Отзывы" at bounding box center [514, 74] width 915 height 59
copy h1 "Экскурсия в Бурдж-эль-Араб"
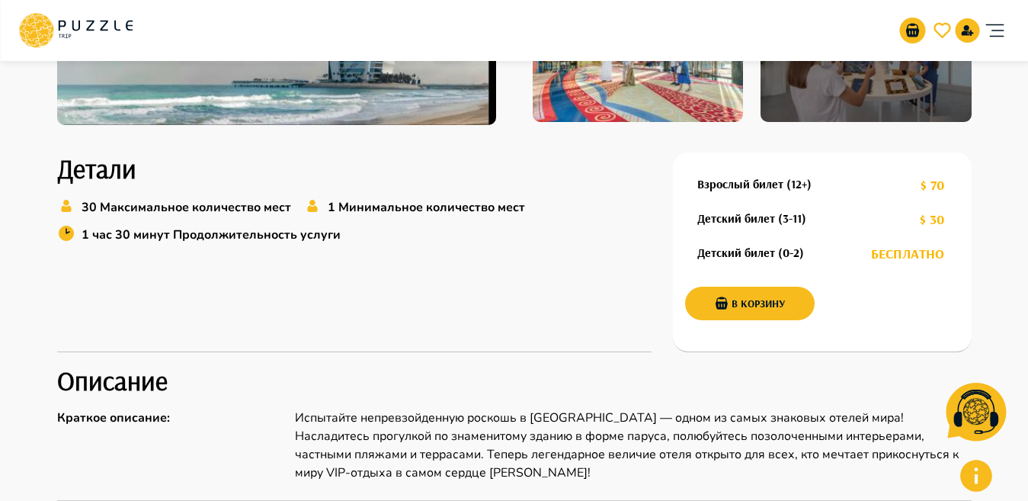
scroll to position [404, 0]
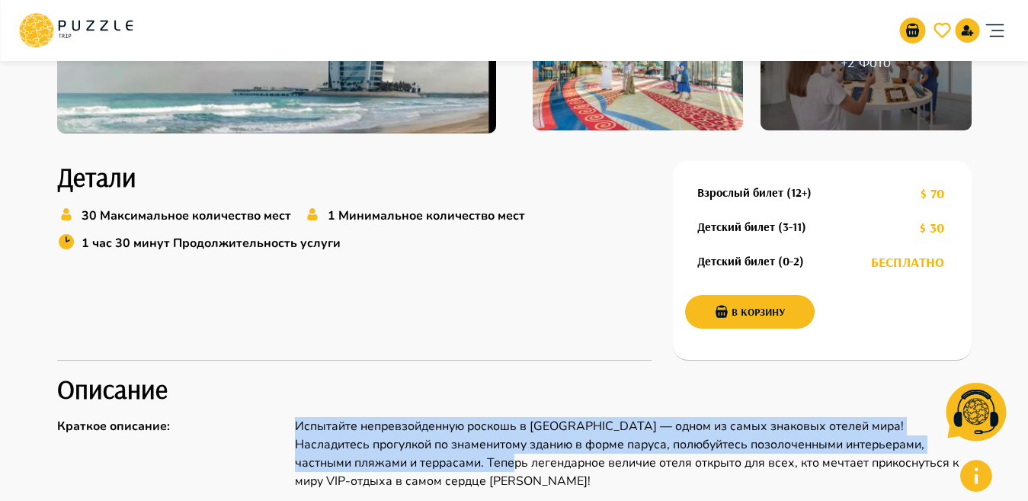
drag, startPoint x: 295, startPoint y: 425, endPoint x: 485, endPoint y: 466, distance: 194.2
click at [485, 466] on p "Испытайте непревзойденную роскошь в Burj Al Arab Jumeirah — одном из самых знак…" at bounding box center [633, 453] width 677 height 73
copy p "Испытайте непревзойденную роскошь в Burj Al Arab Jumeirah — одном из самых знак…"
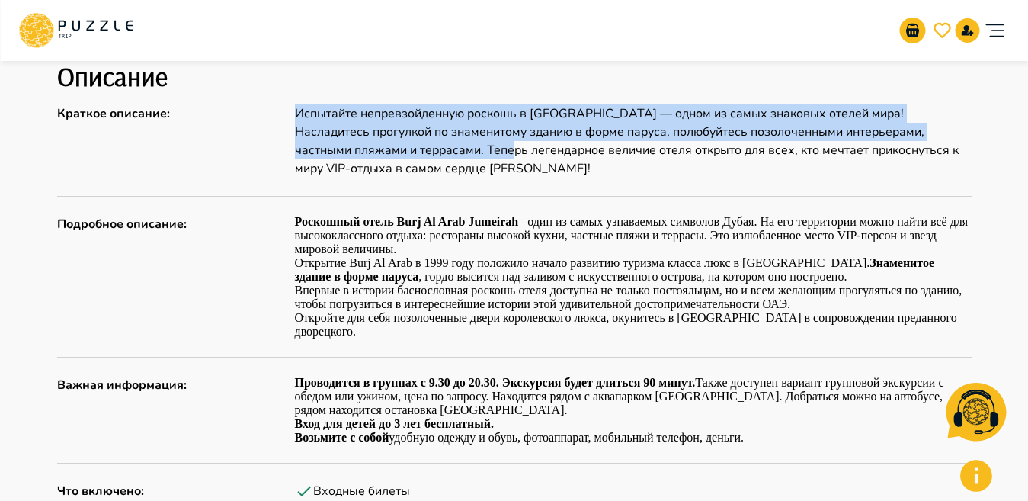
scroll to position [699, 0]
